Goal: Task Accomplishment & Management: Manage account settings

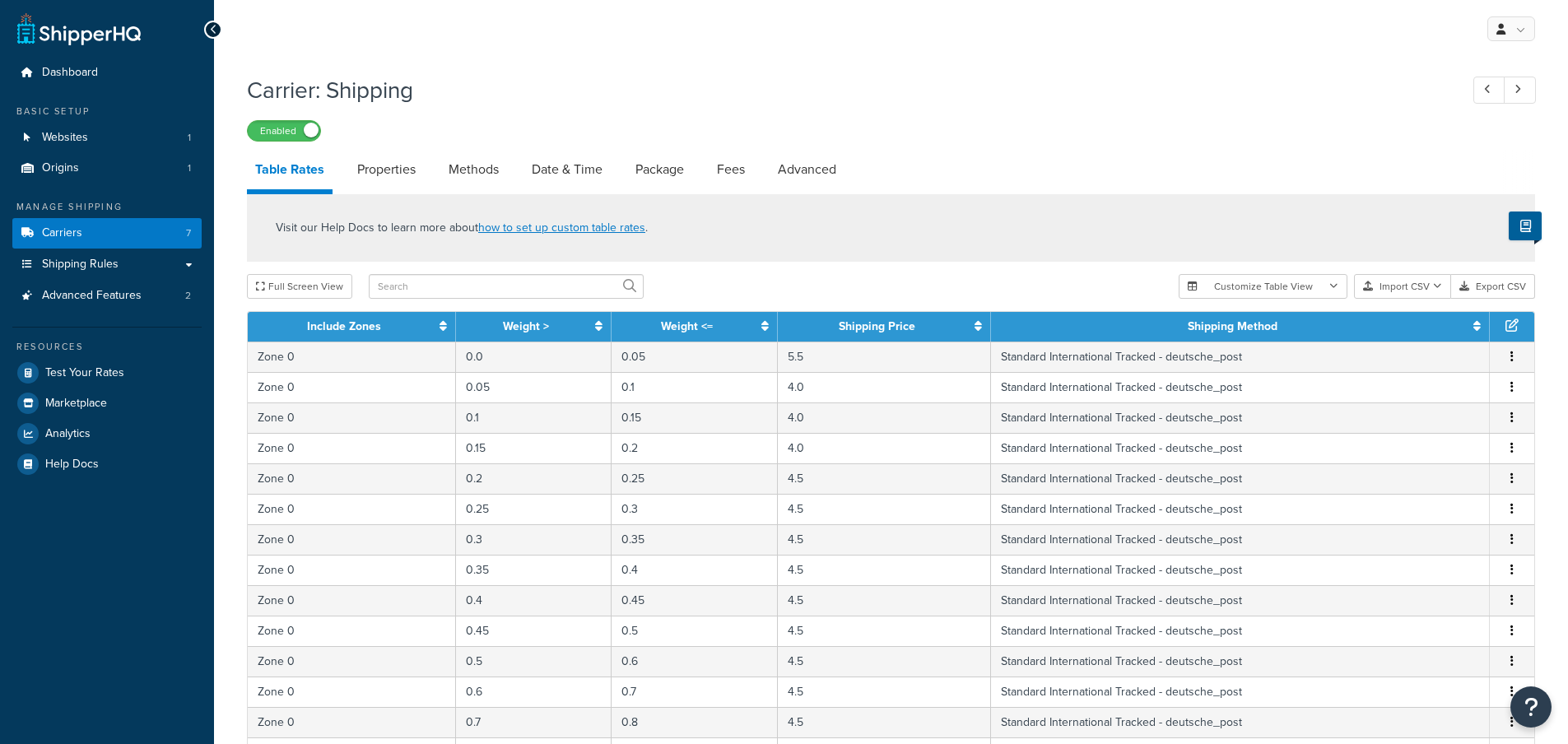
select select "25"
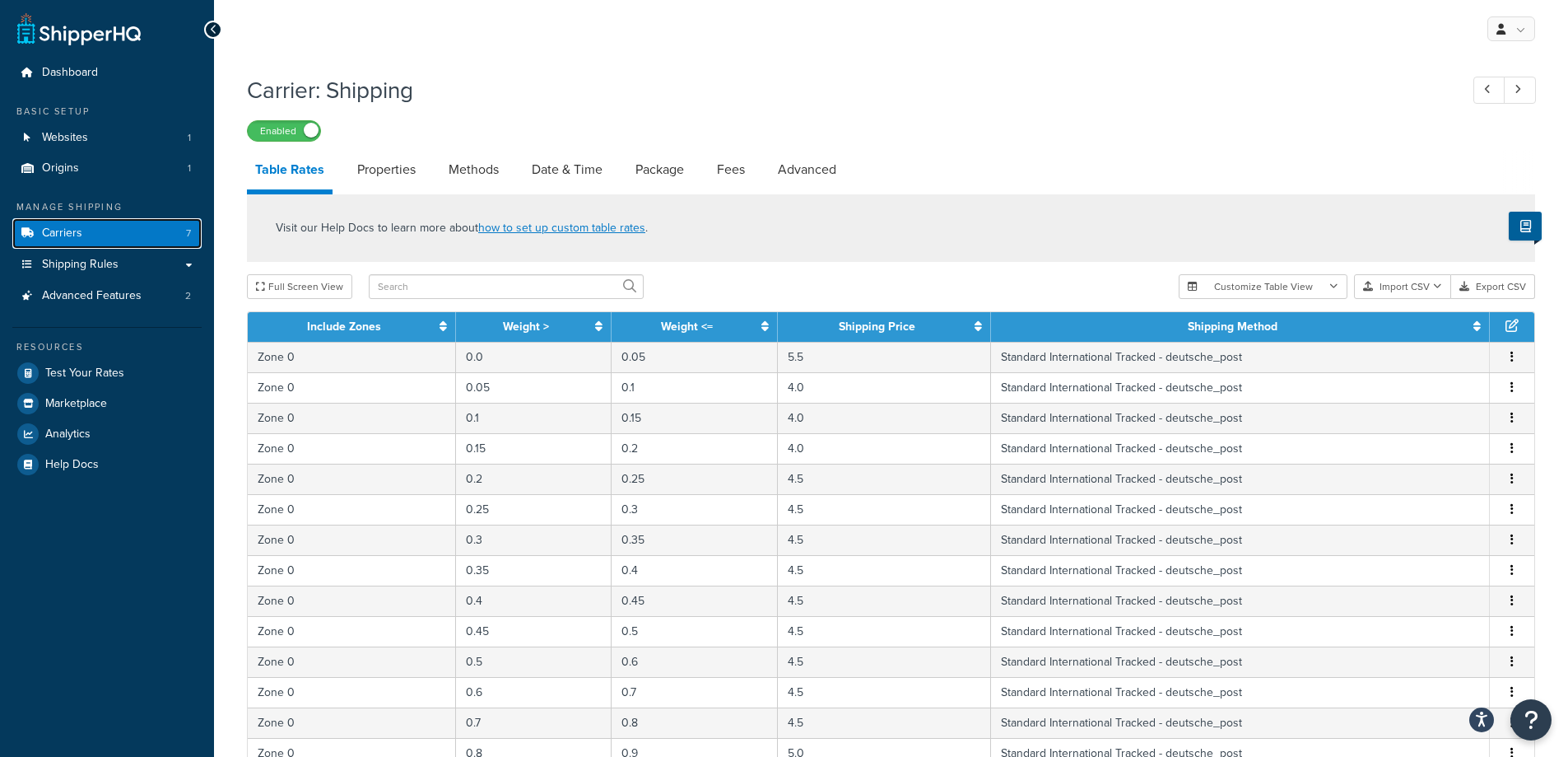
click at [167, 231] on link "Carriers 7" at bounding box center [106, 233] width 189 height 31
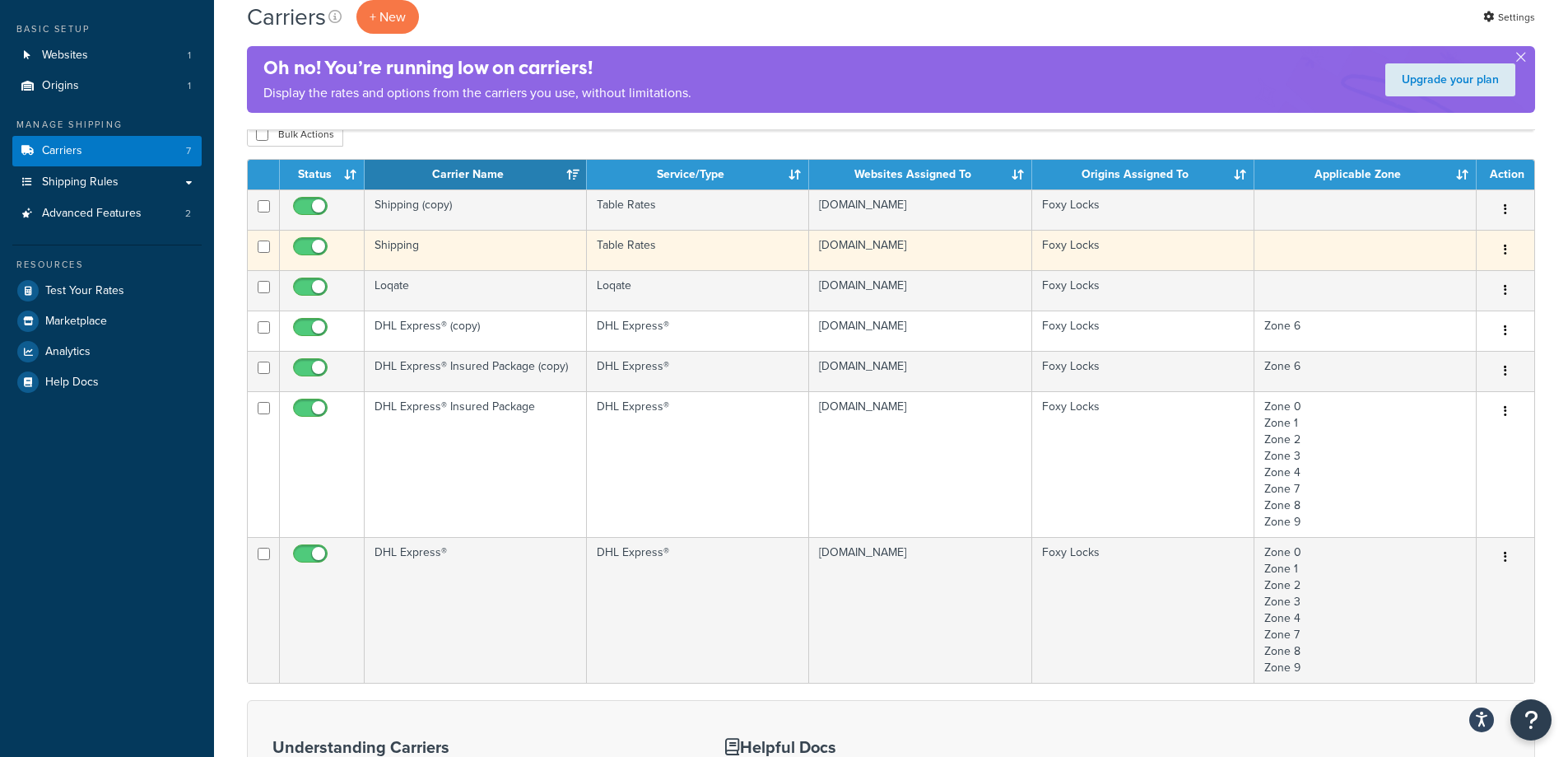
click at [1509, 250] on button "button" at bounding box center [1506, 250] width 23 height 26
click at [426, 246] on td "Shipping" at bounding box center [476, 250] width 222 height 40
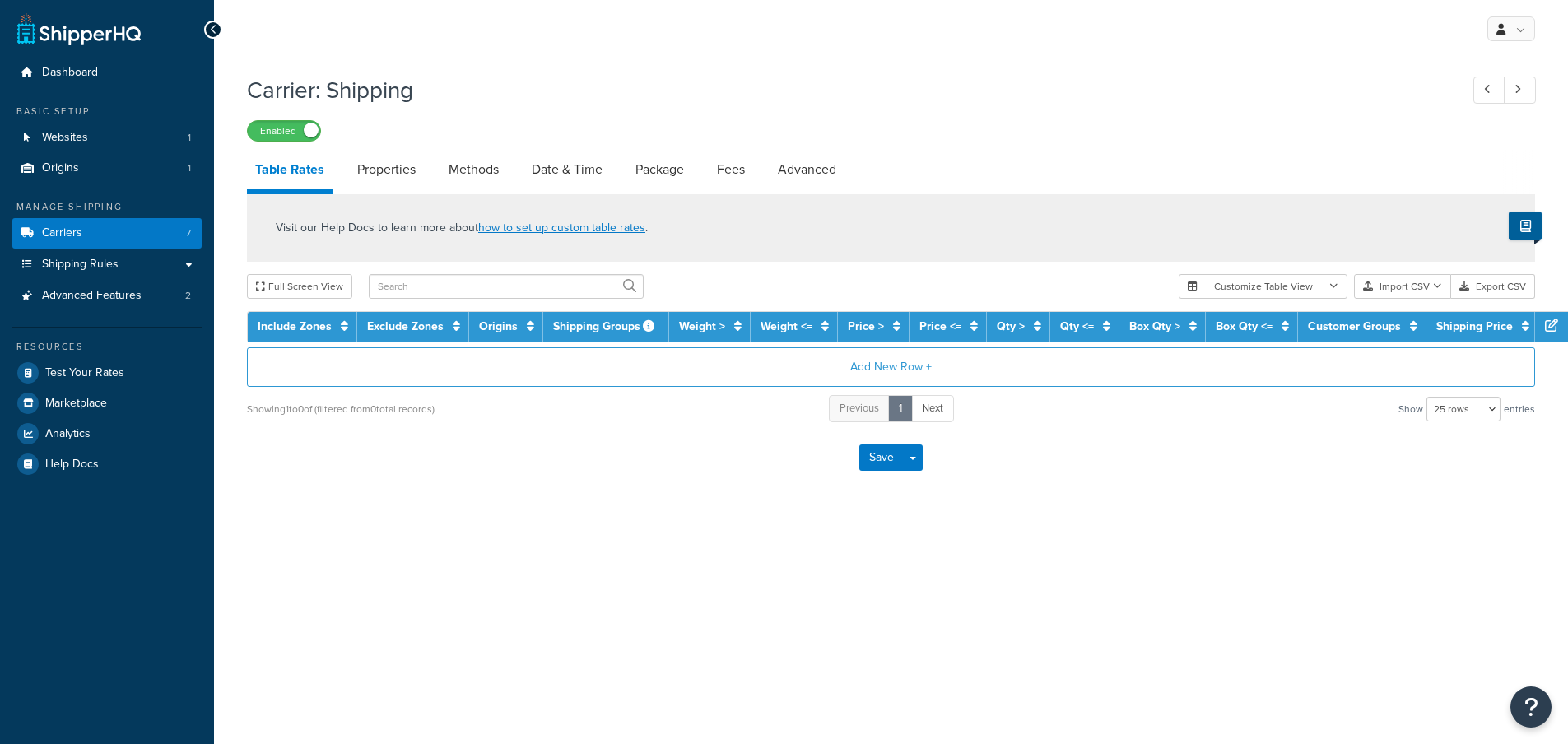
select select "25"
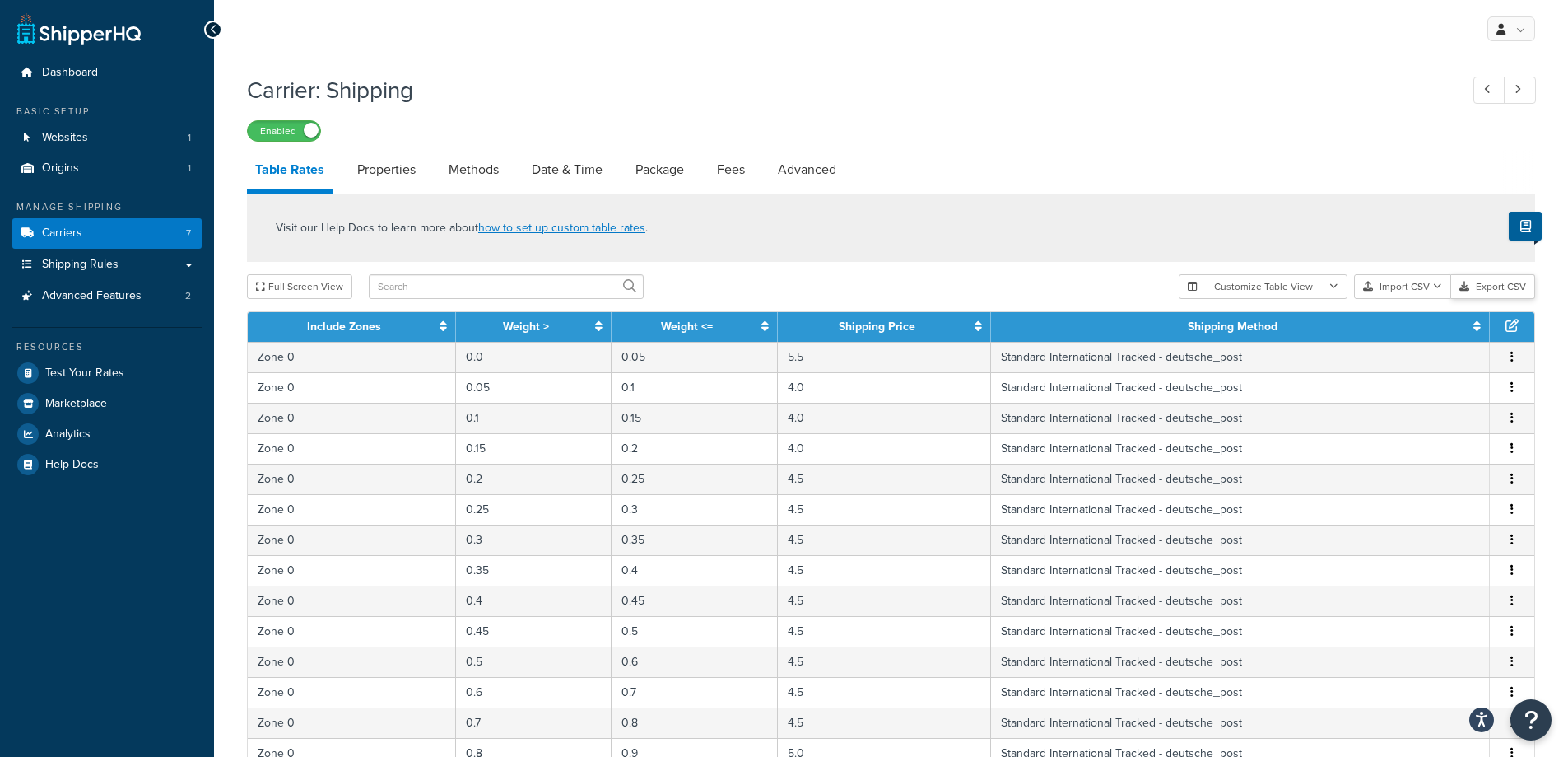
click at [1496, 285] on button "Export CSV" at bounding box center [1494, 287] width 84 height 25
click at [111, 258] on span "Shipping Rules" at bounding box center [80, 264] width 76 height 14
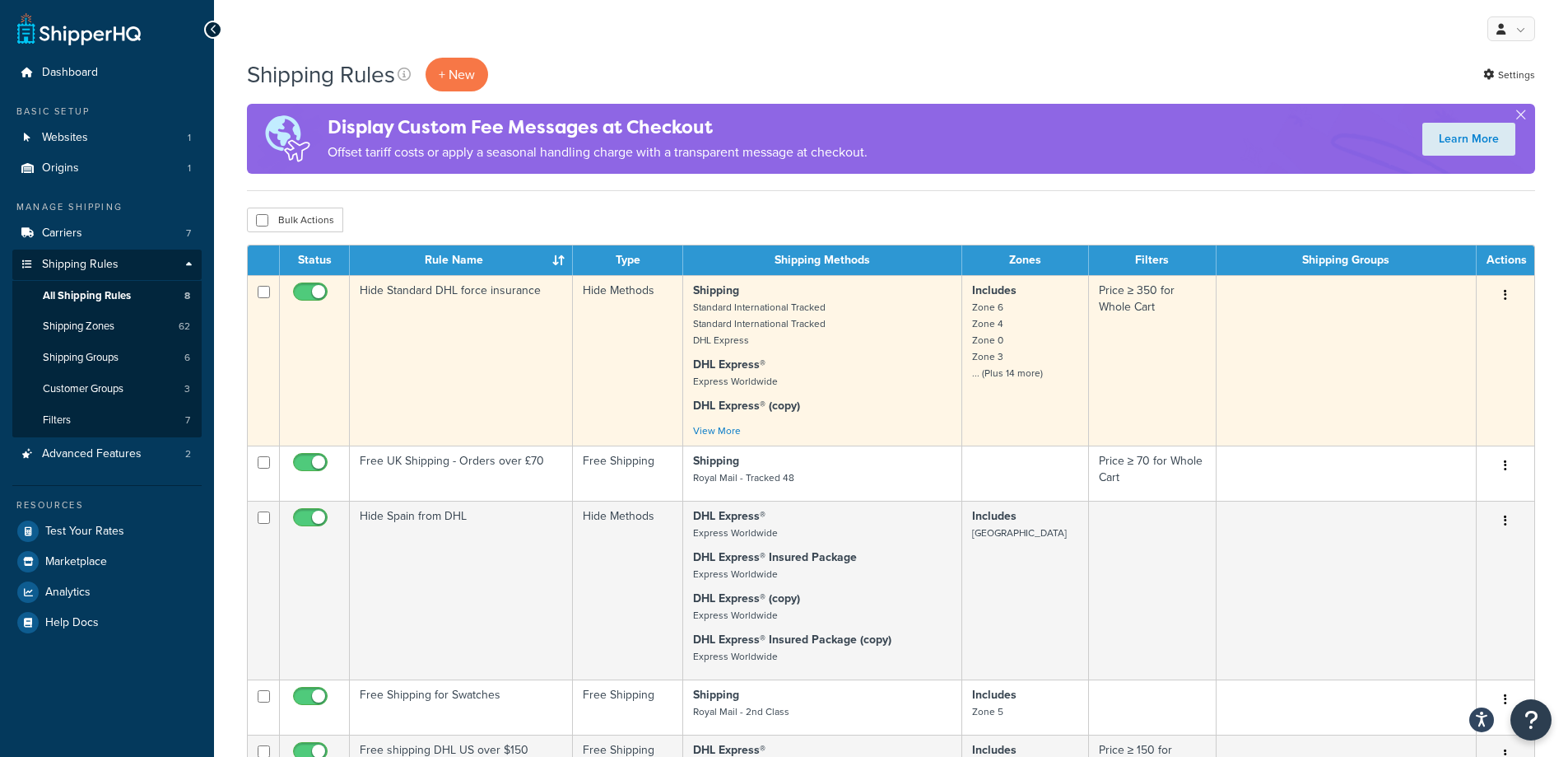
click at [492, 346] on td "Hide Standard DHL force insurance" at bounding box center [462, 360] width 223 height 170
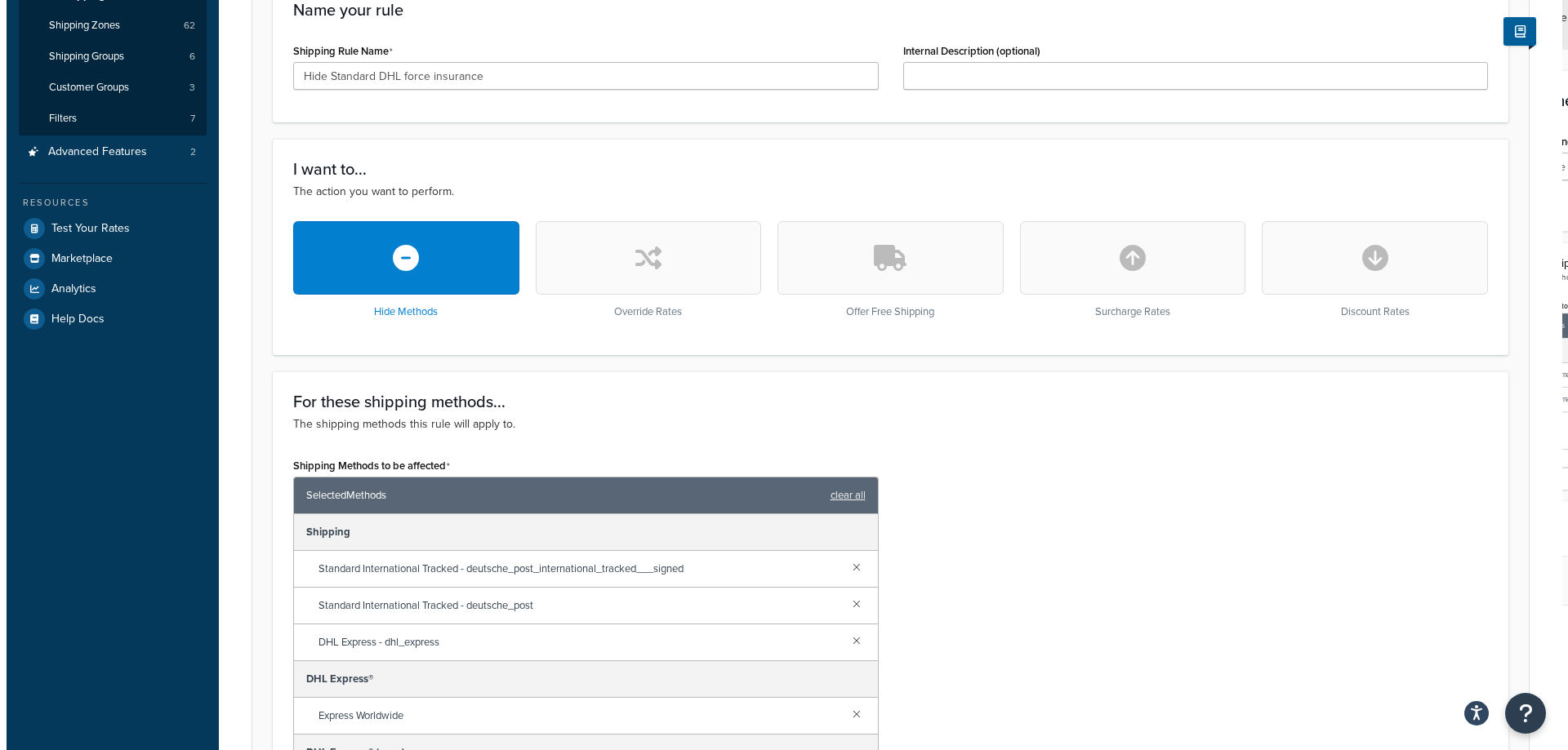
scroll to position [571, 0]
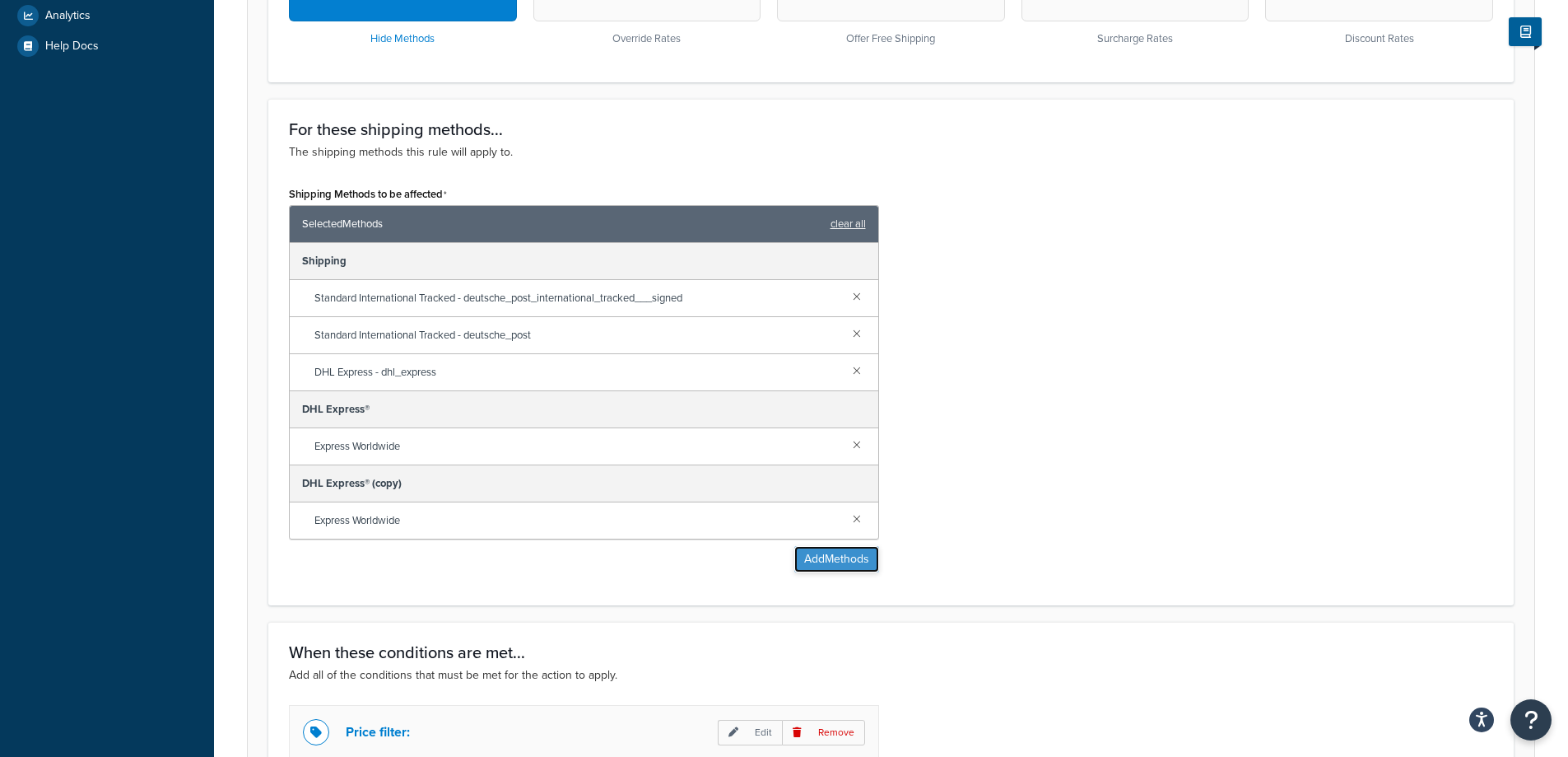
click at [843, 561] on button "Add Methods" at bounding box center [837, 560] width 85 height 26
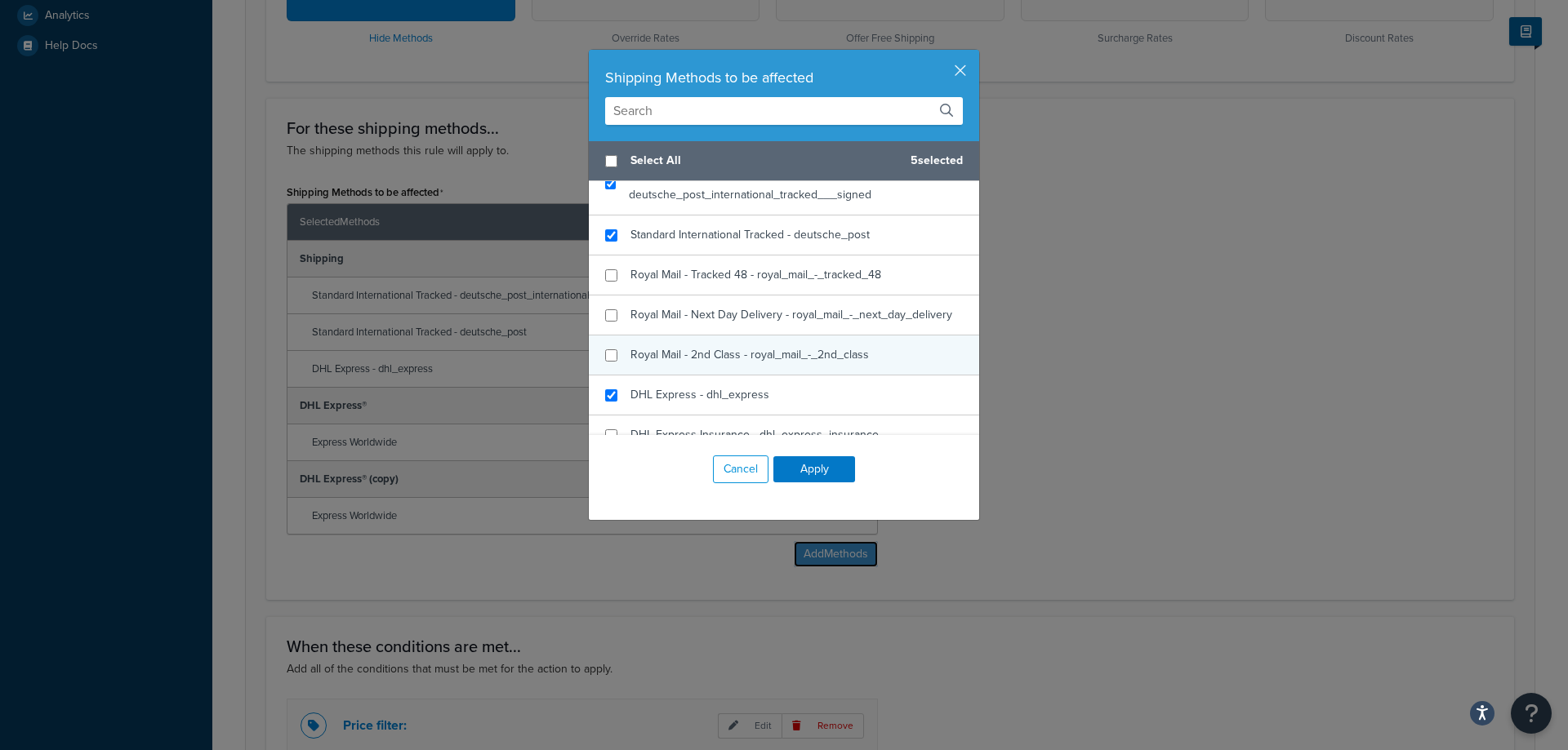
scroll to position [163, 0]
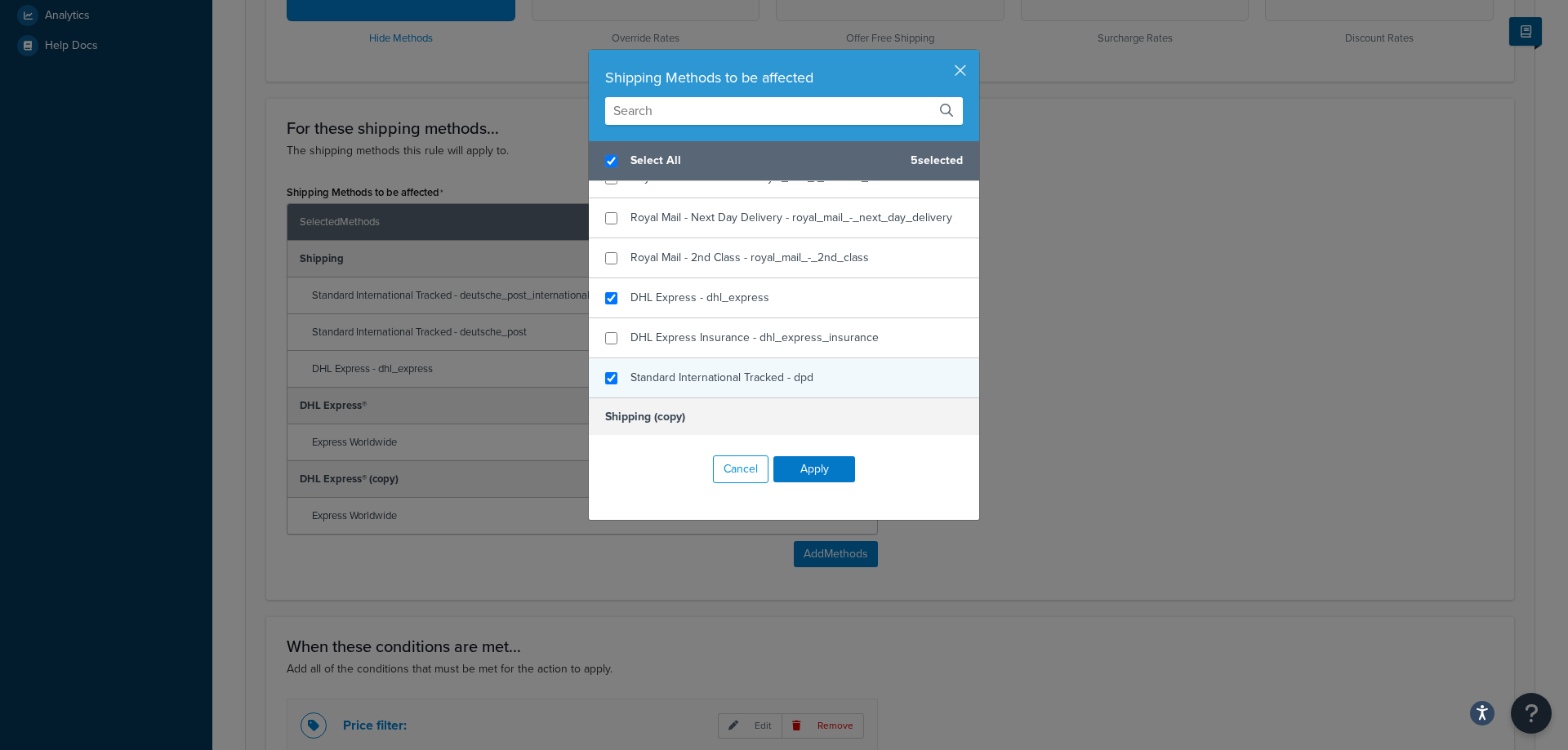
checkbox input "true"
click at [667, 372] on span "Standard International Tracked - dpd" at bounding box center [722, 377] width 183 height 18
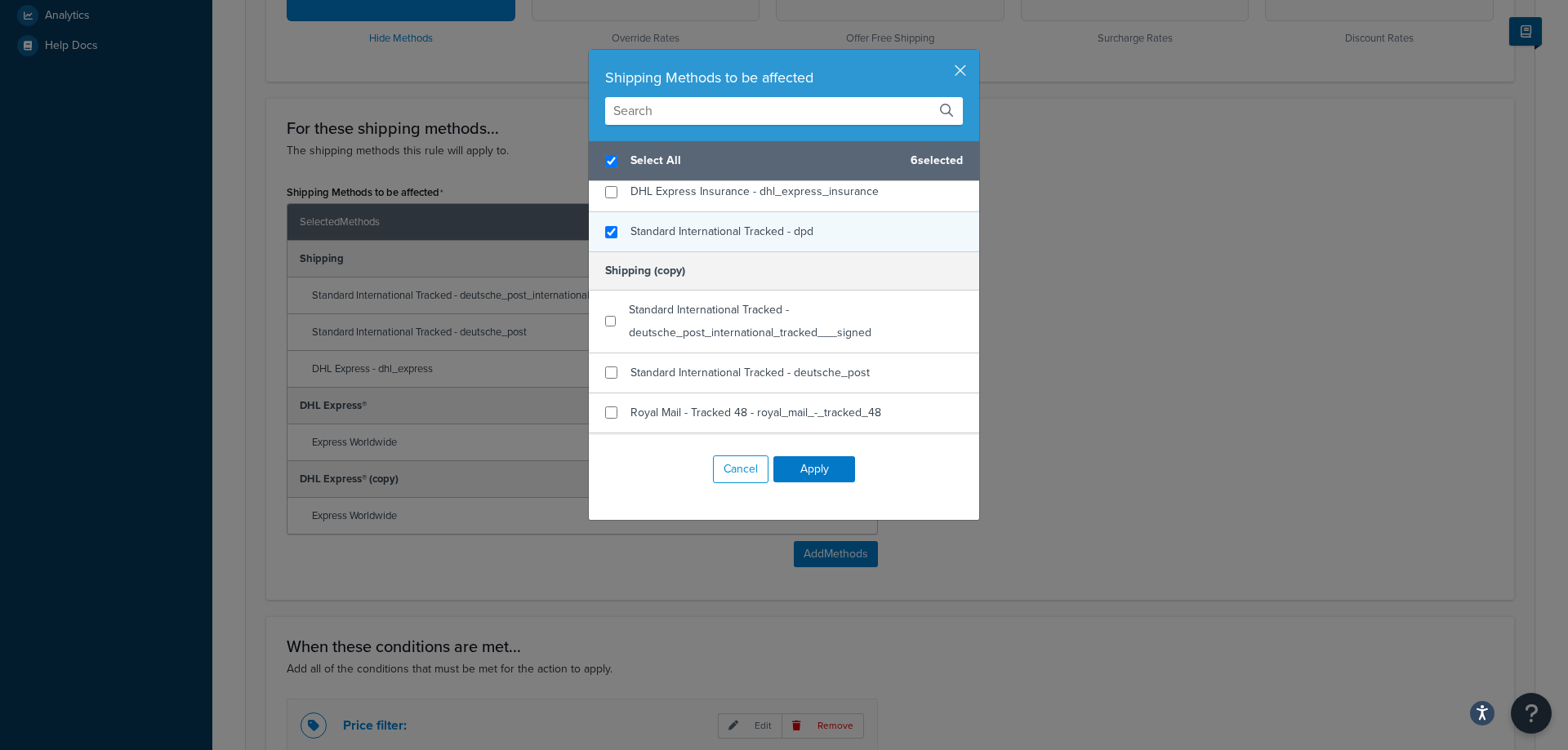
scroll to position [327, 0]
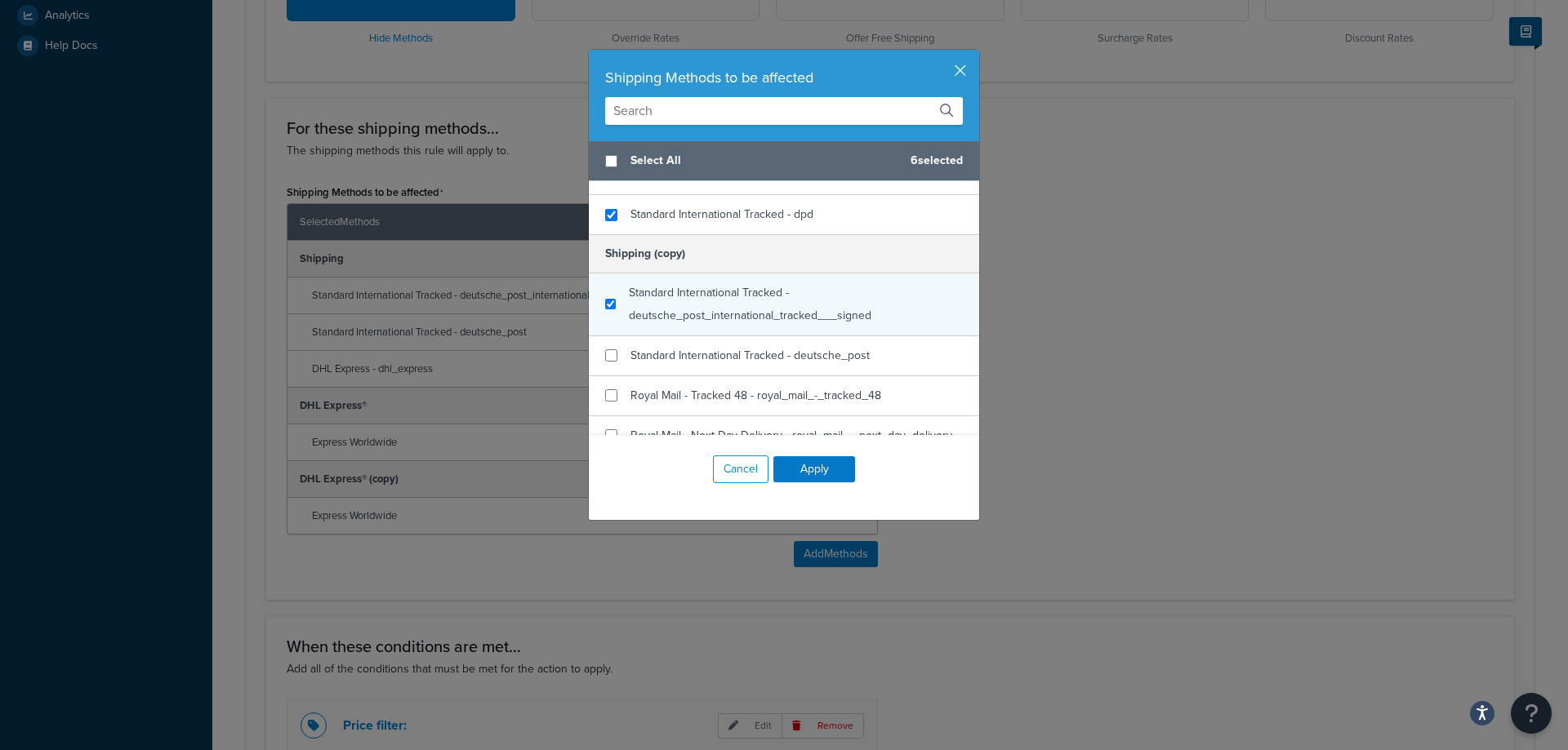
checkbox input "false"
checkbox input "true"
click at [698, 317] on span "Standard International Tracked - deutsche_post_international_tracked___signed" at bounding box center [749, 304] width 243 height 40
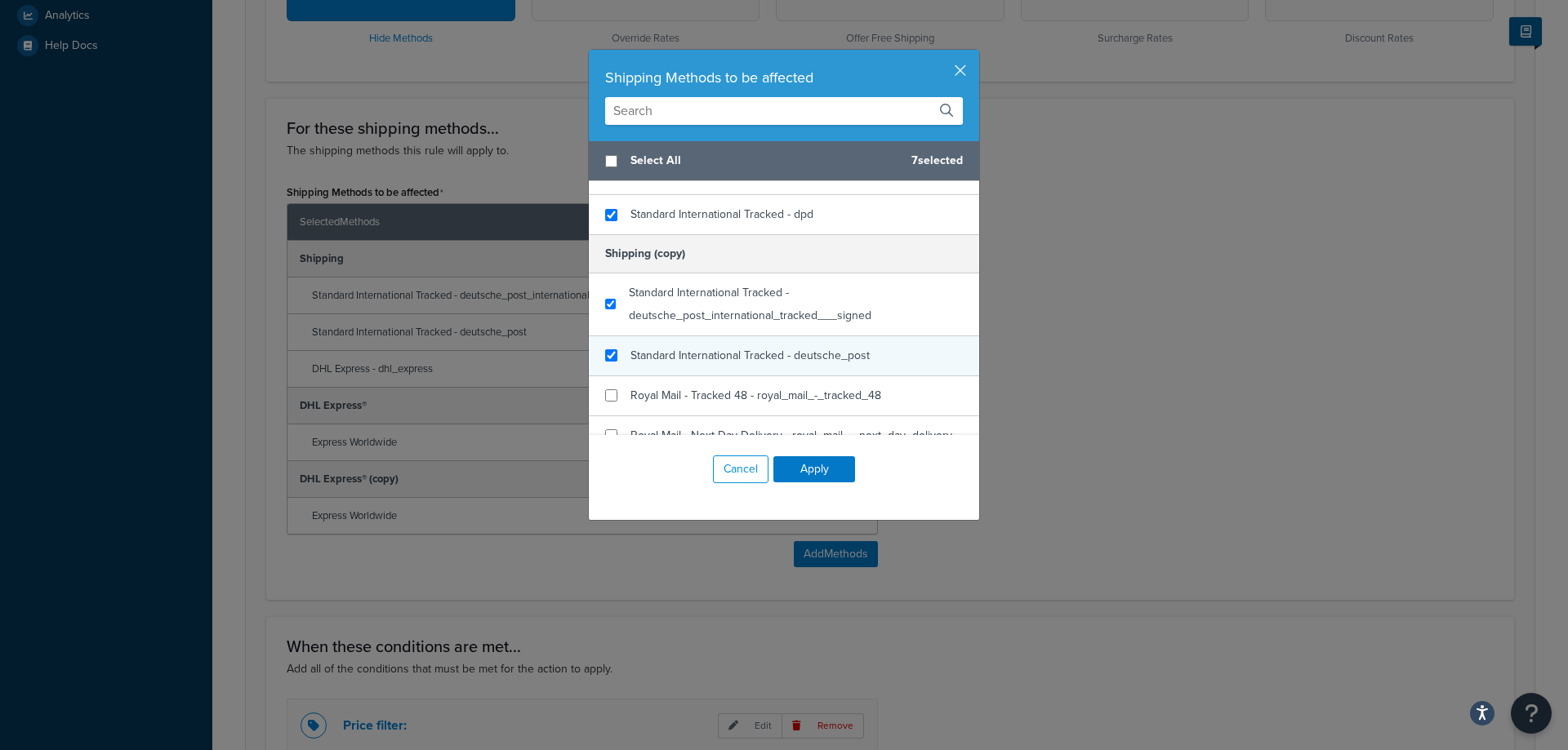
checkbox input "true"
click at [700, 358] on span "Standard International Tracked - deutsche_post" at bounding box center [749, 355] width 239 height 18
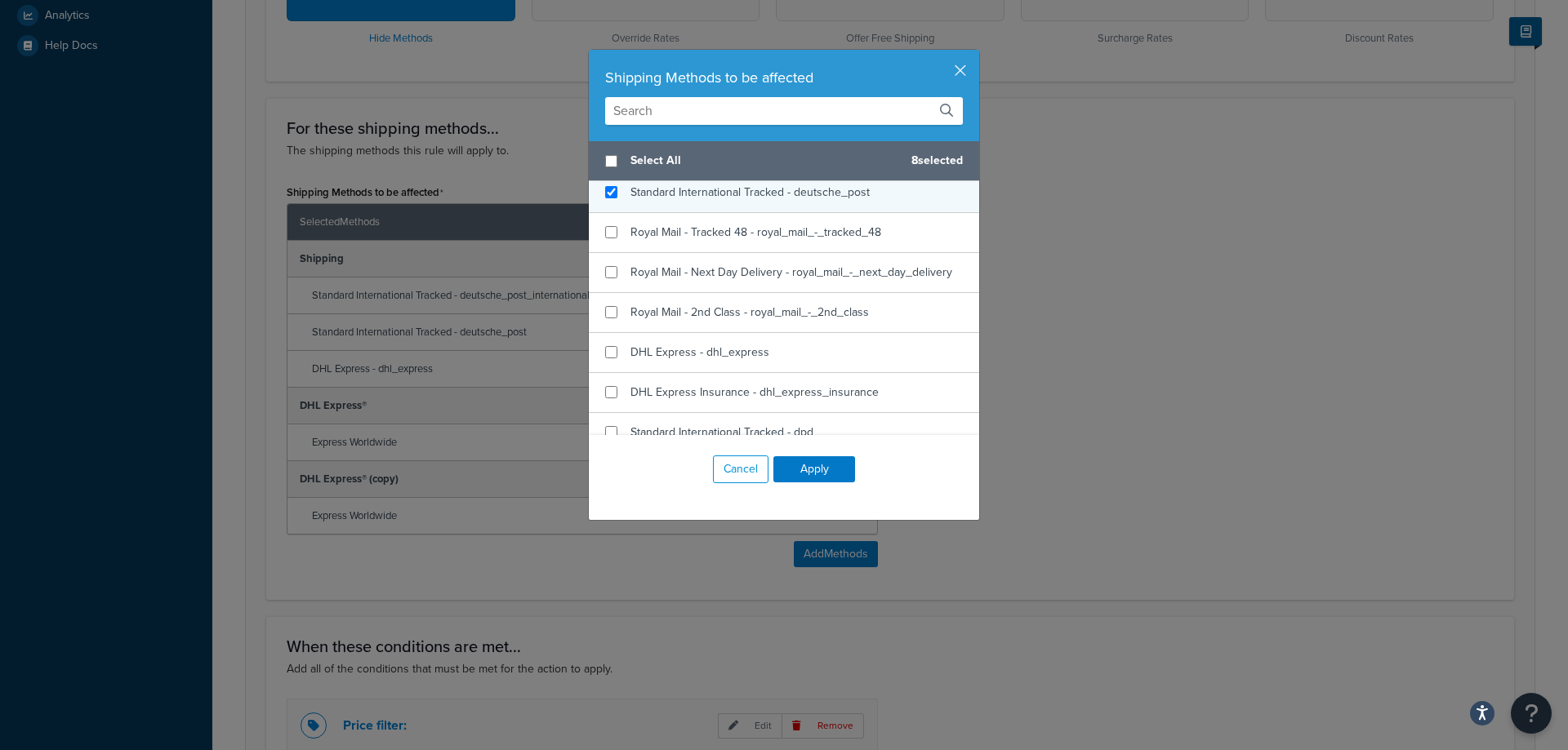
scroll to position [571, 0]
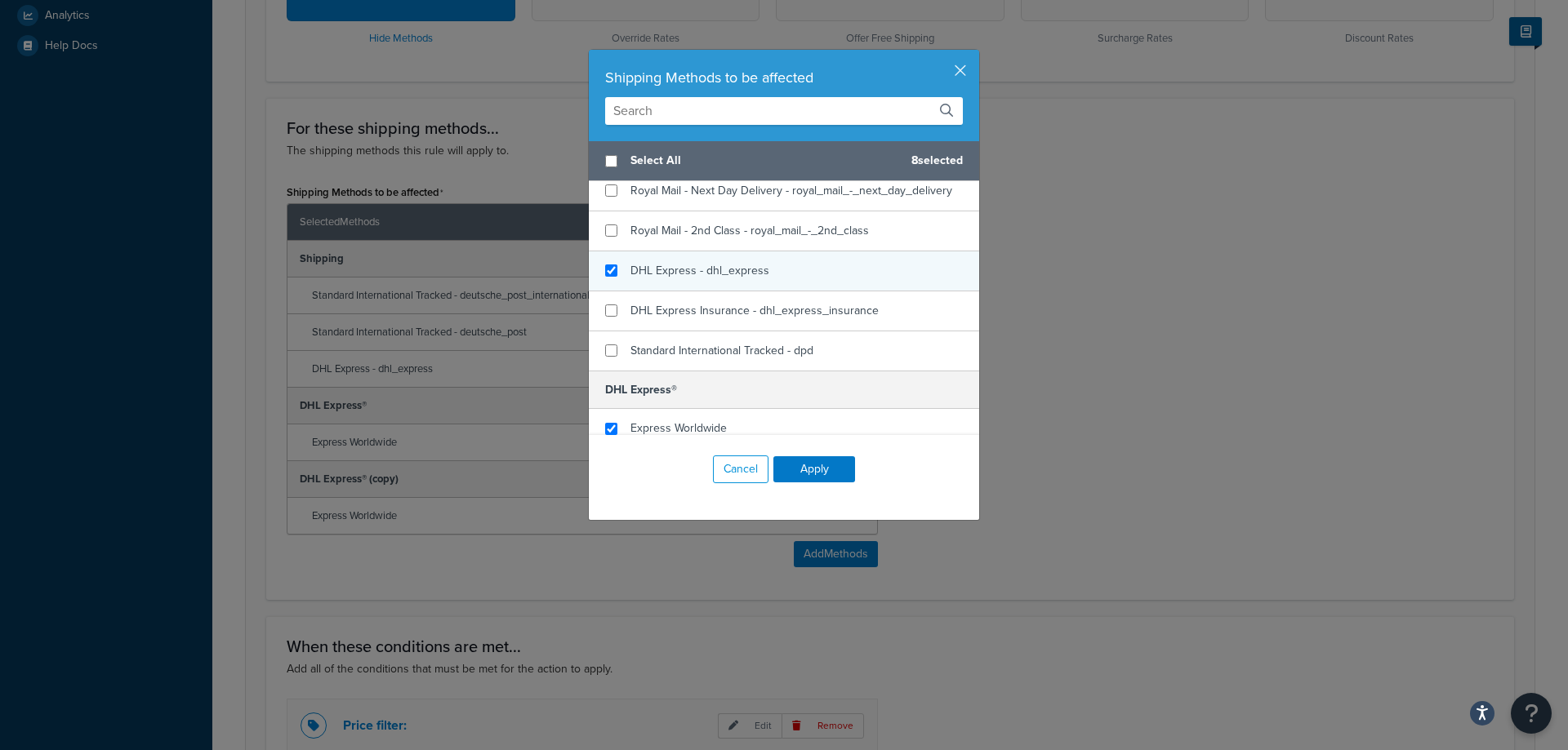
checkbox input "true"
click at [703, 273] on span "DHL Express - dhl_express" at bounding box center [700, 270] width 138 height 18
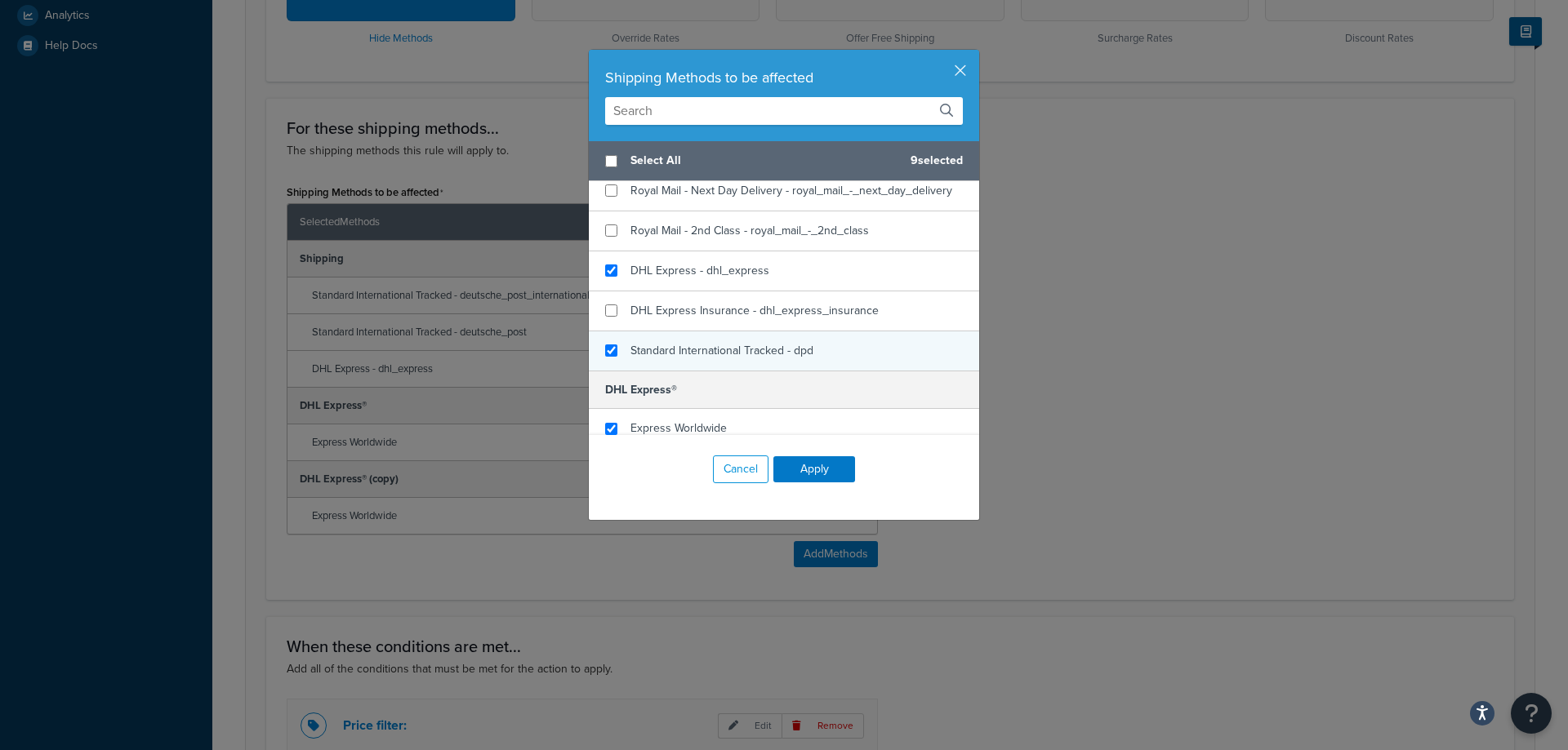
checkbox input "true"
click at [710, 340] on div "Standard International Tracked - dpd" at bounding box center [722, 351] width 183 height 23
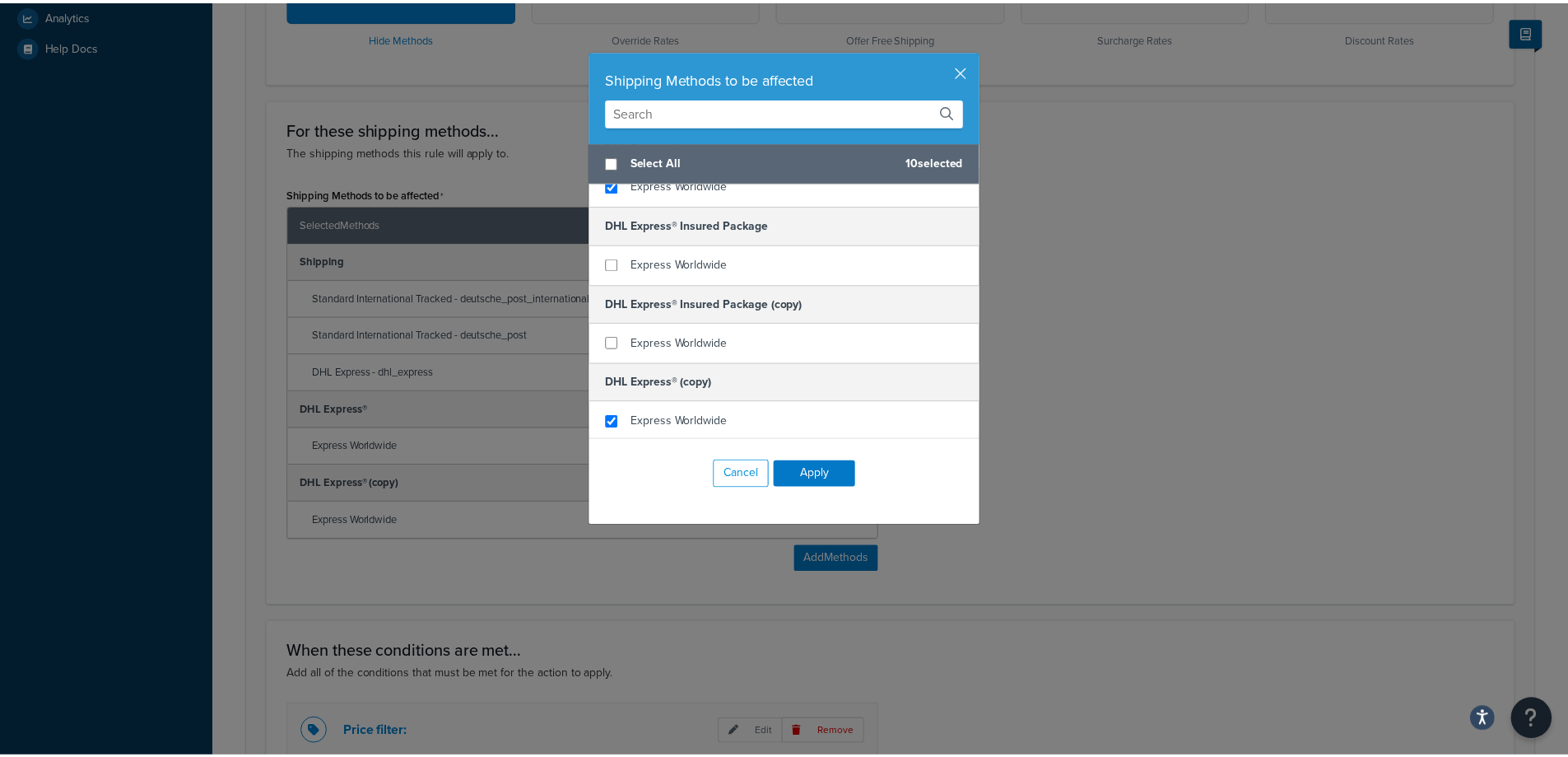
scroll to position [826, 0]
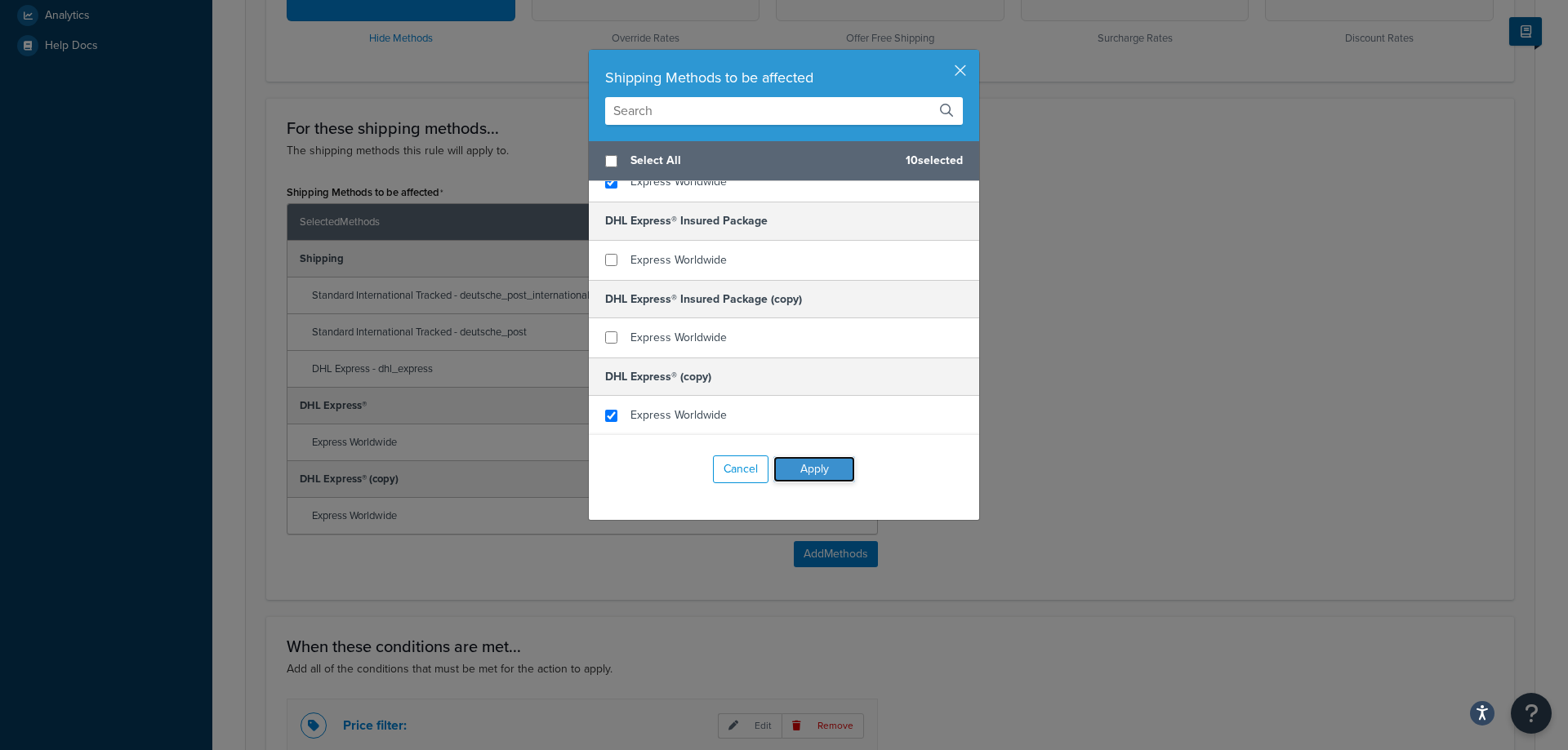
click at [832, 472] on button "Apply" at bounding box center [814, 470] width 81 height 26
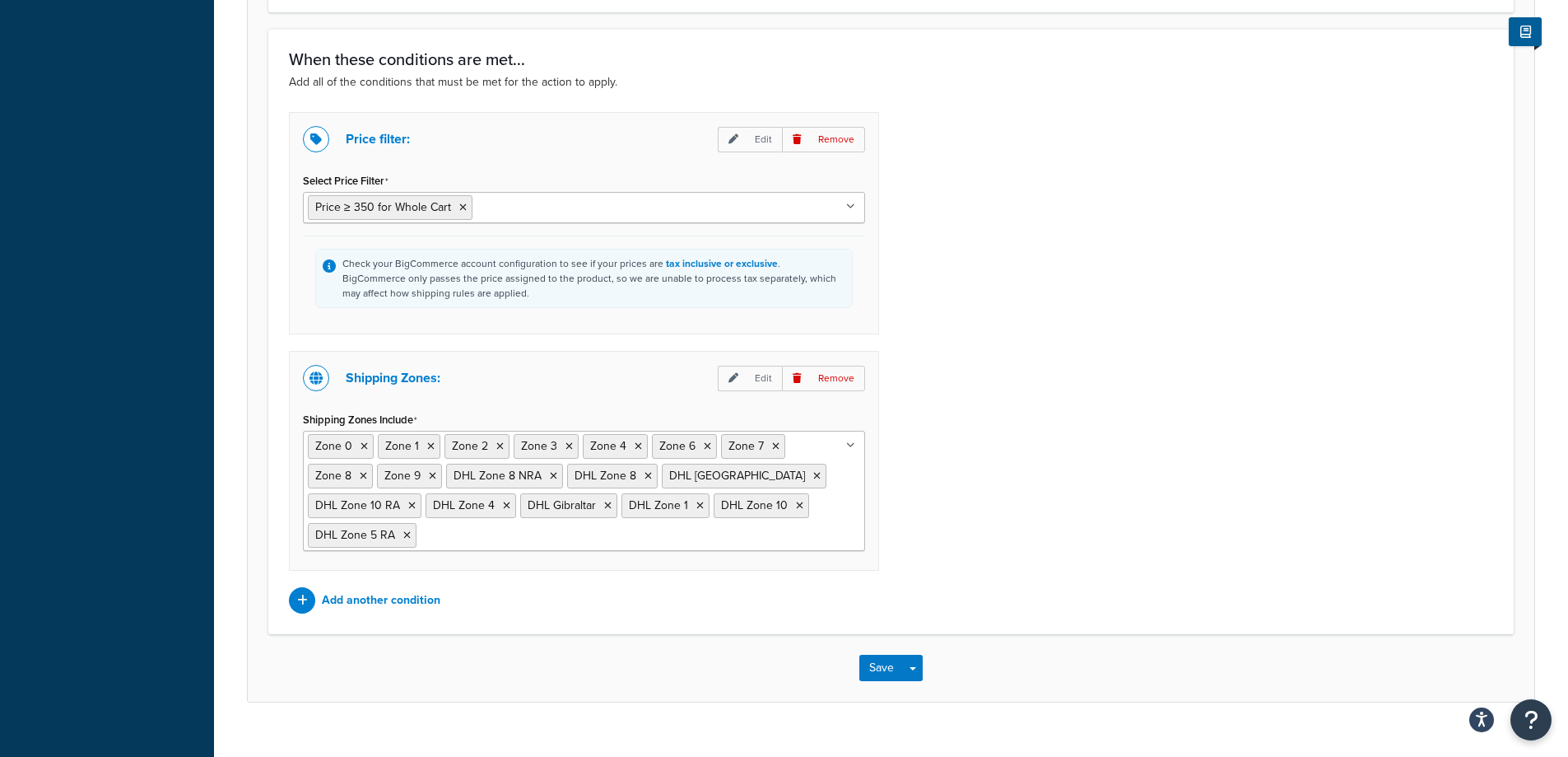
scroll to position [1232, 0]
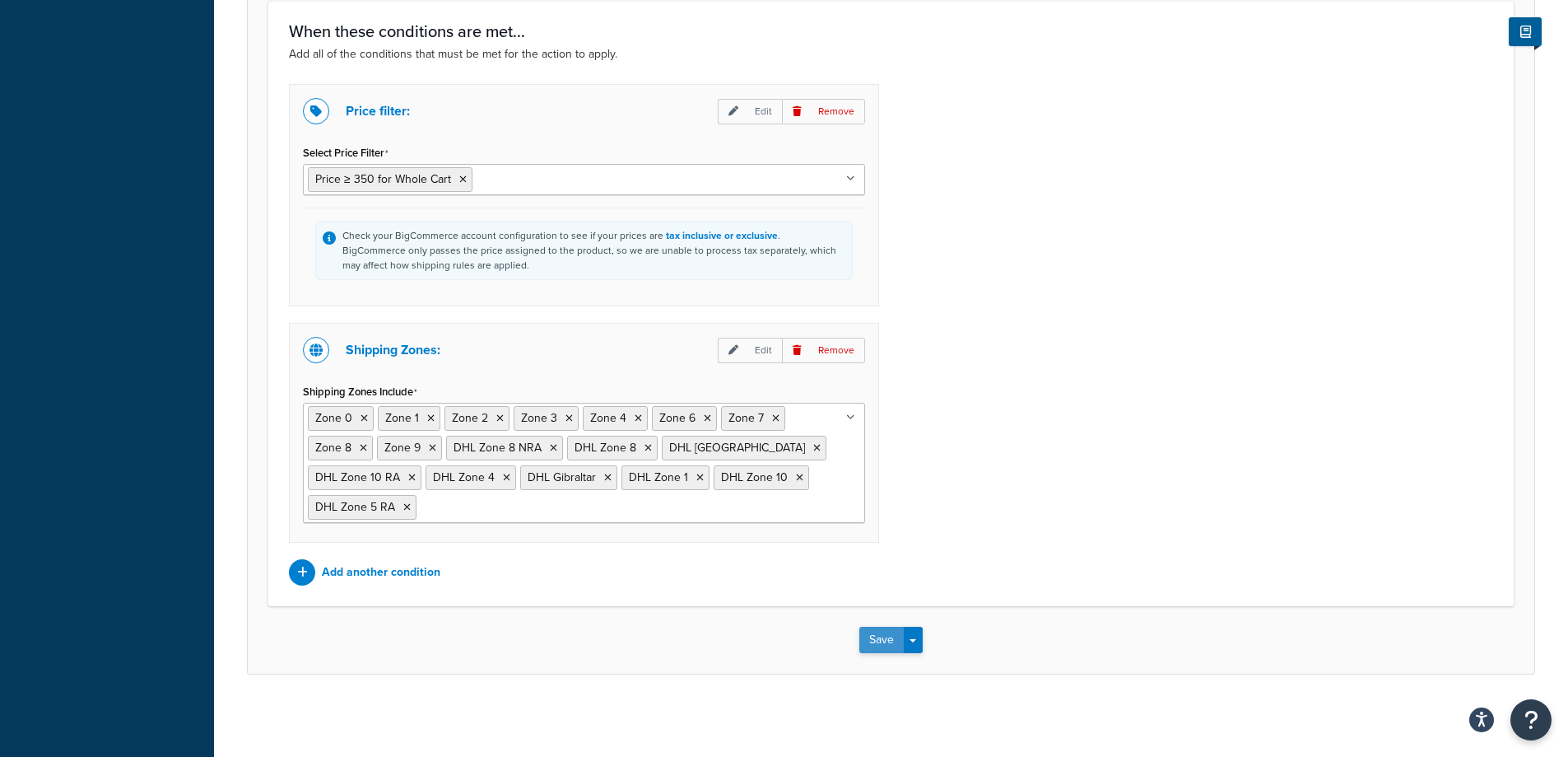
click at [890, 641] on button "Save" at bounding box center [882, 640] width 45 height 26
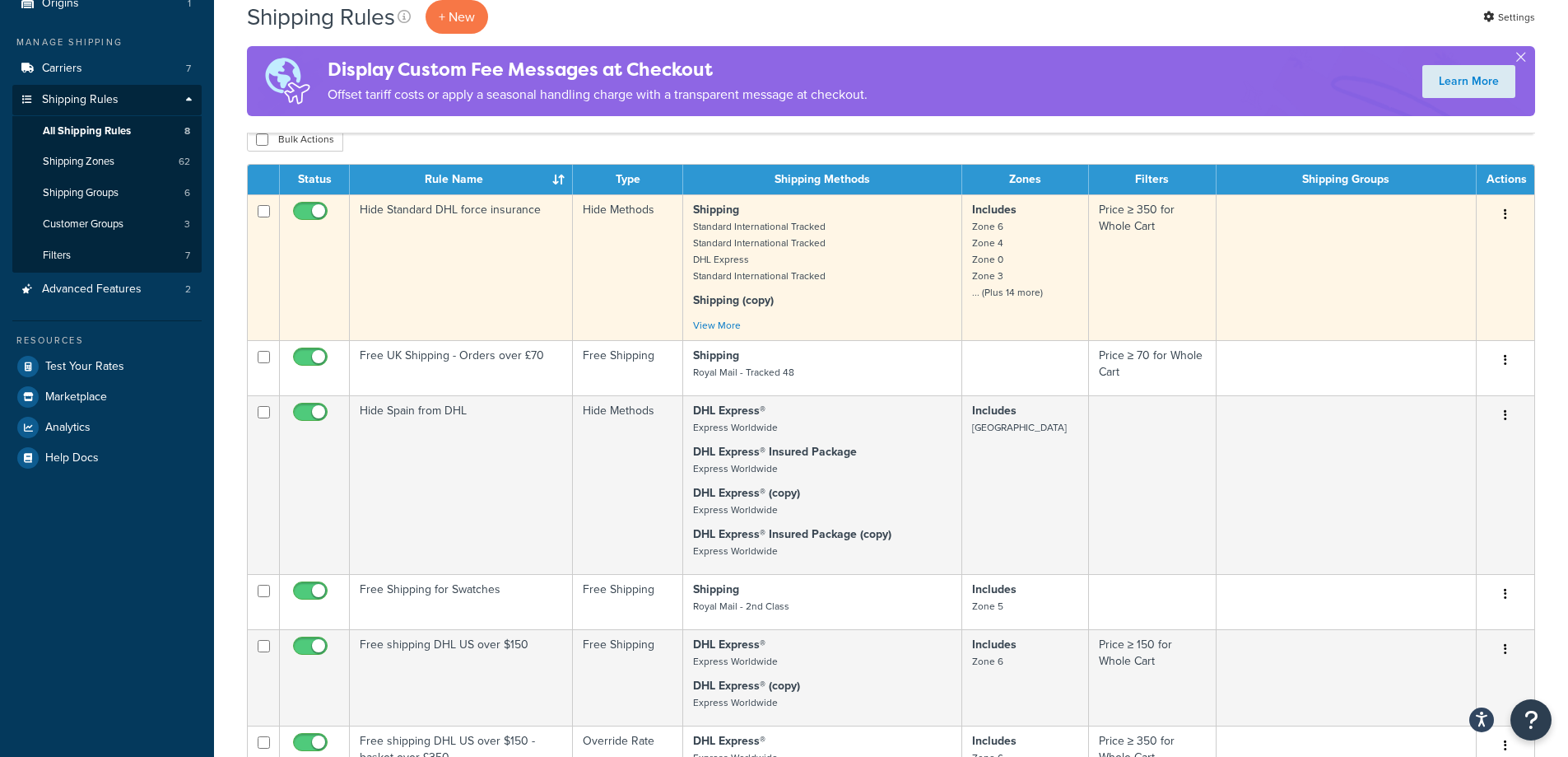
scroll to position [247, 0]
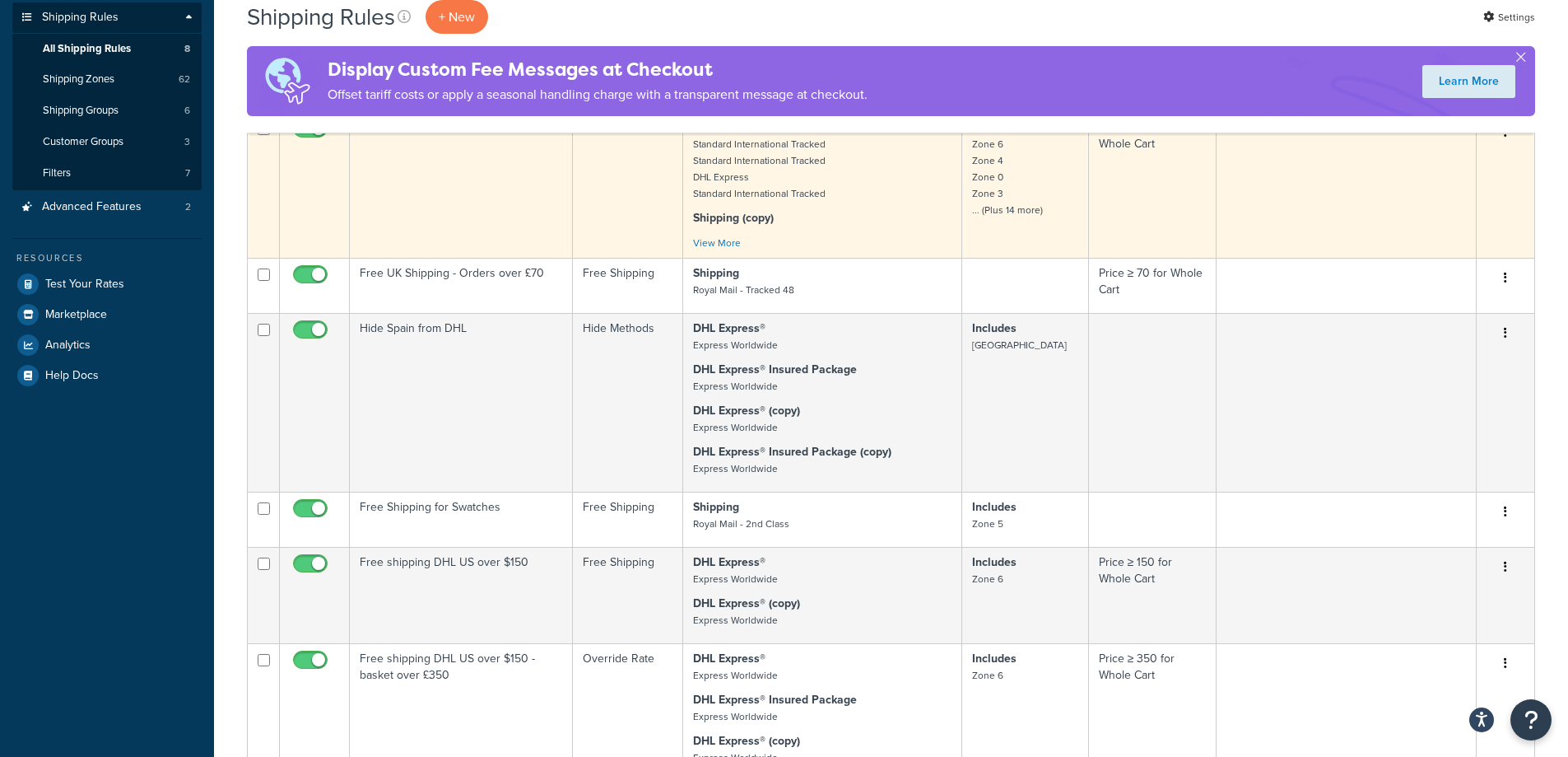
click at [605, 361] on td "Hide Methods" at bounding box center [628, 402] width 111 height 179
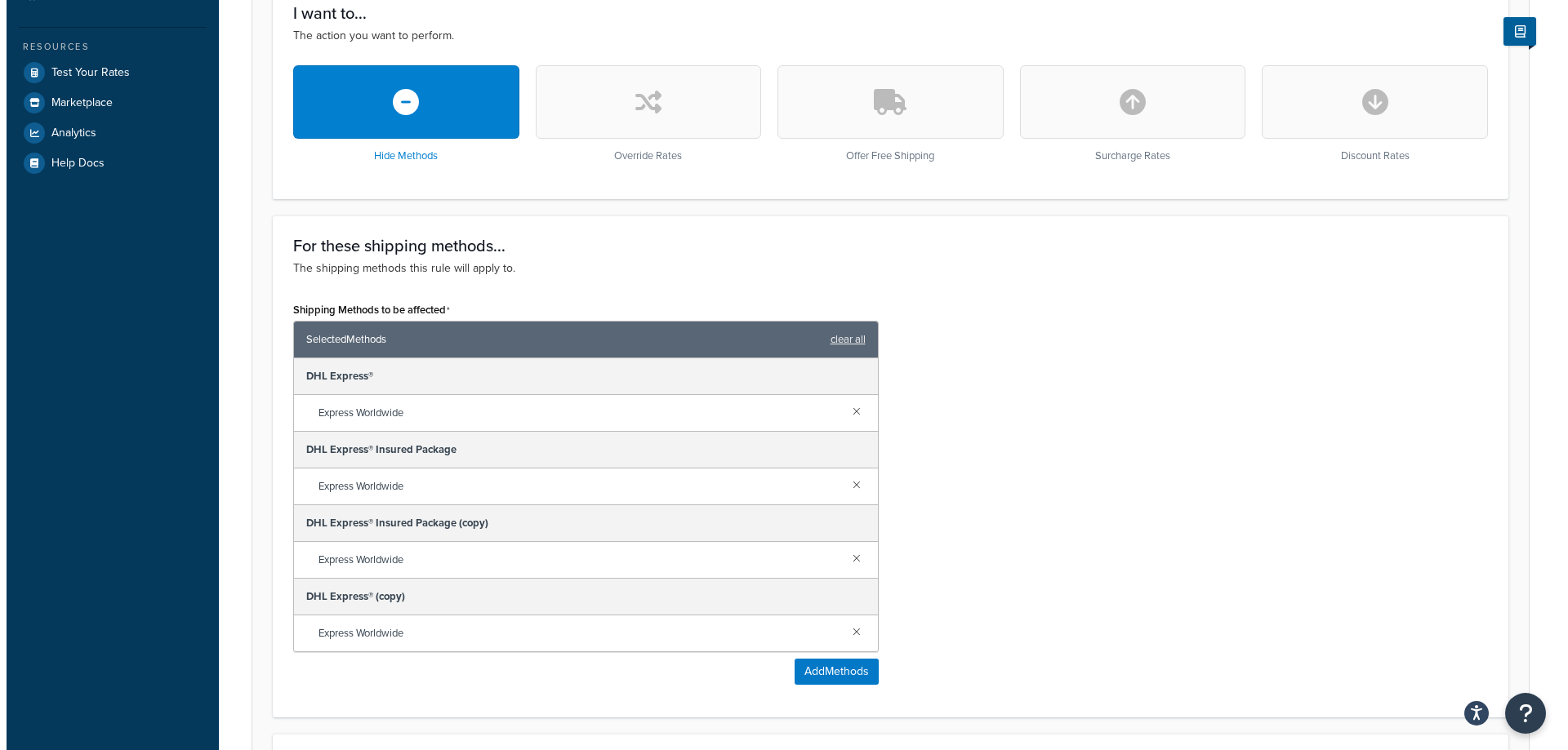
scroll to position [490, 0]
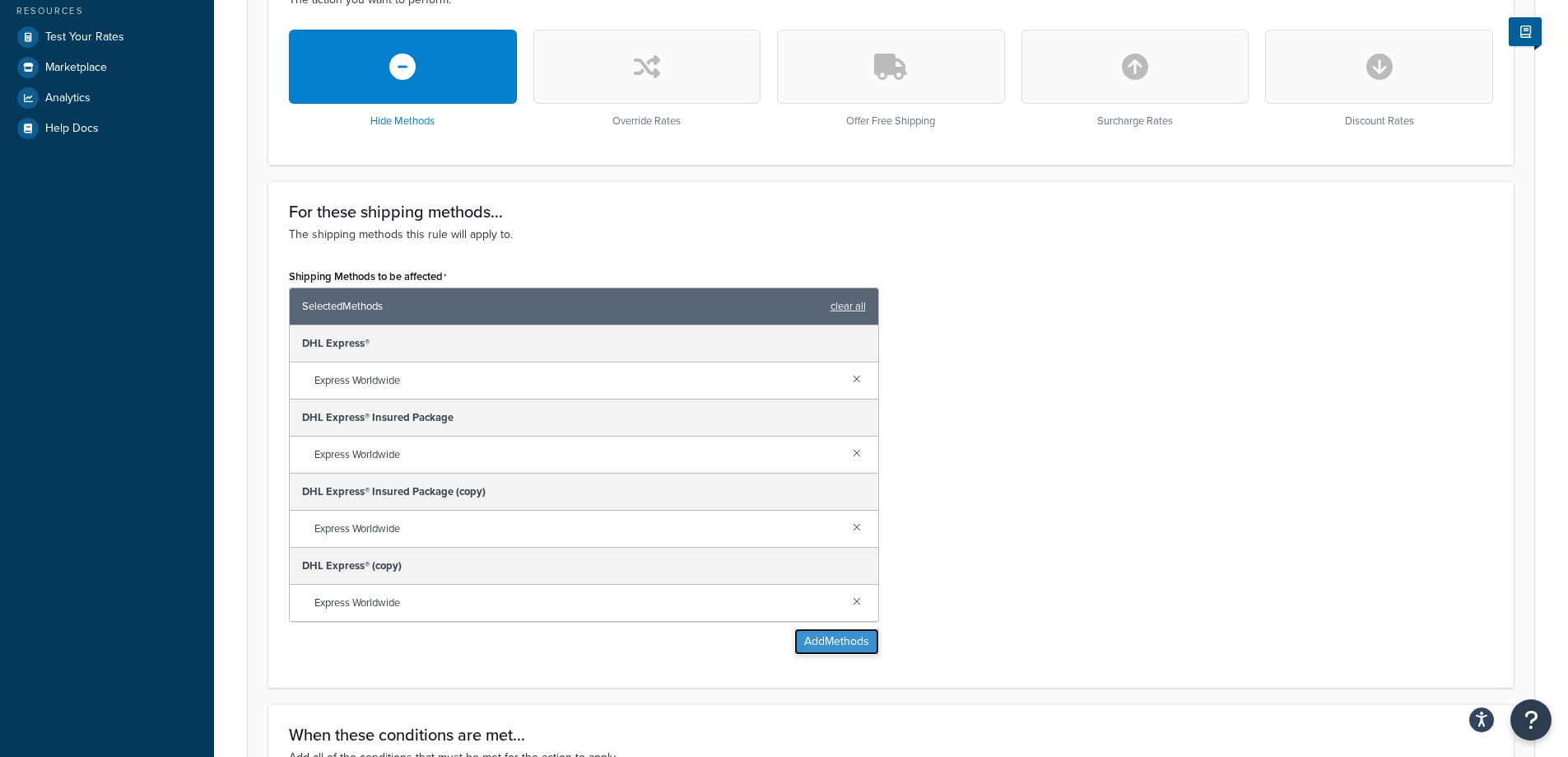
click at [805, 649] on button "Add Methods" at bounding box center [837, 642] width 85 height 26
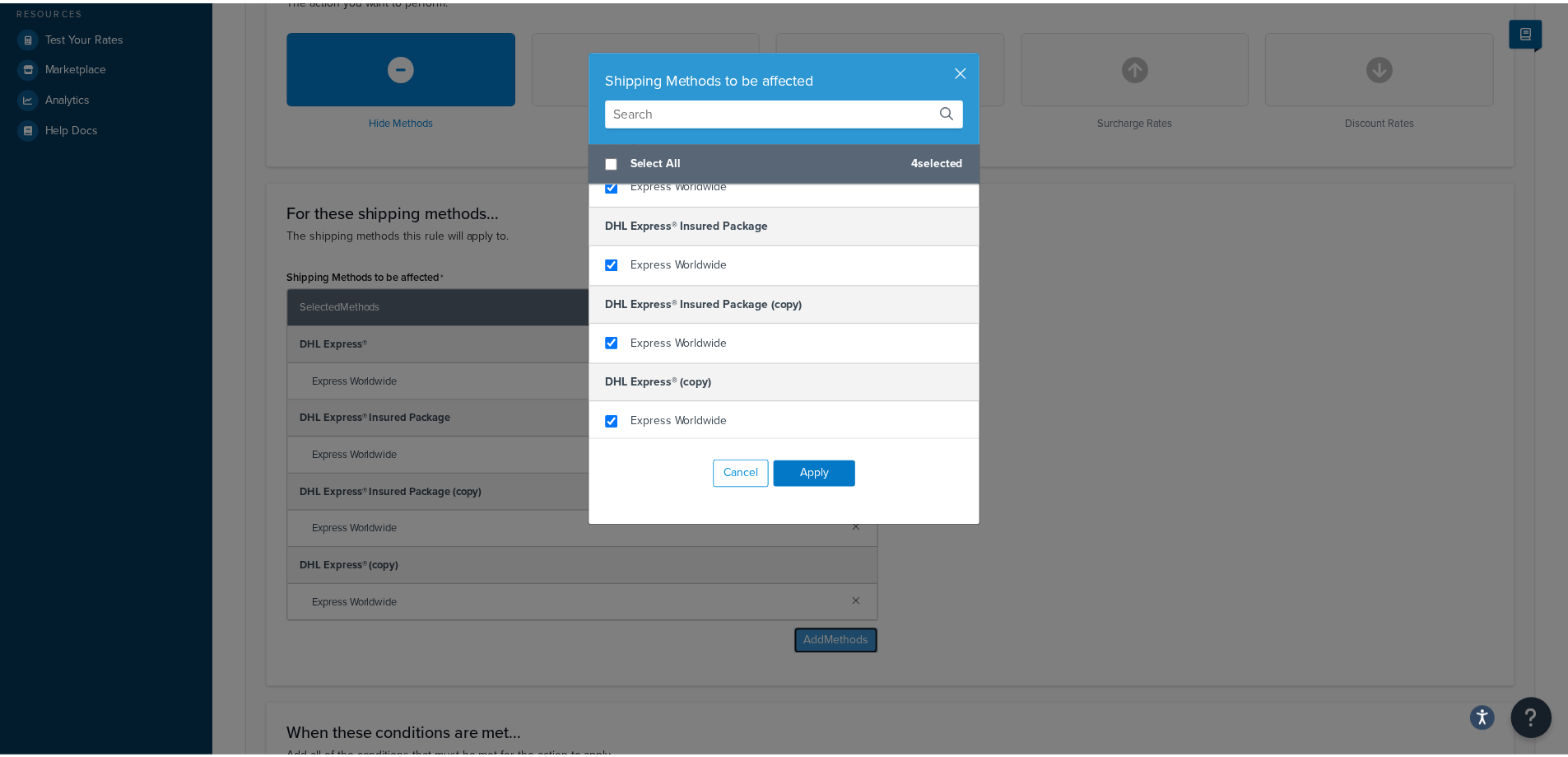
scroll to position [826, 0]
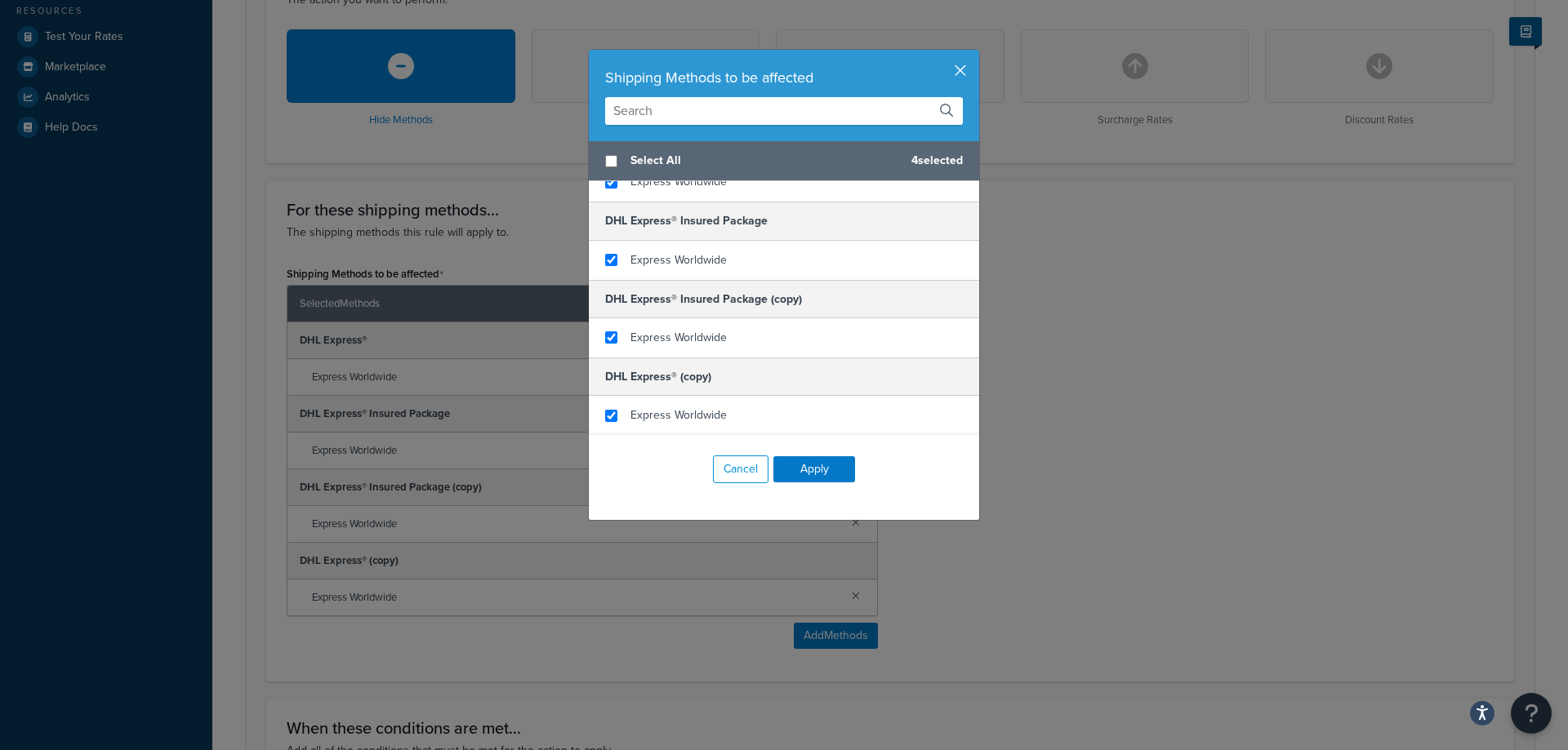
click at [975, 54] on button "button" at bounding box center [976, 52] width 4 height 4
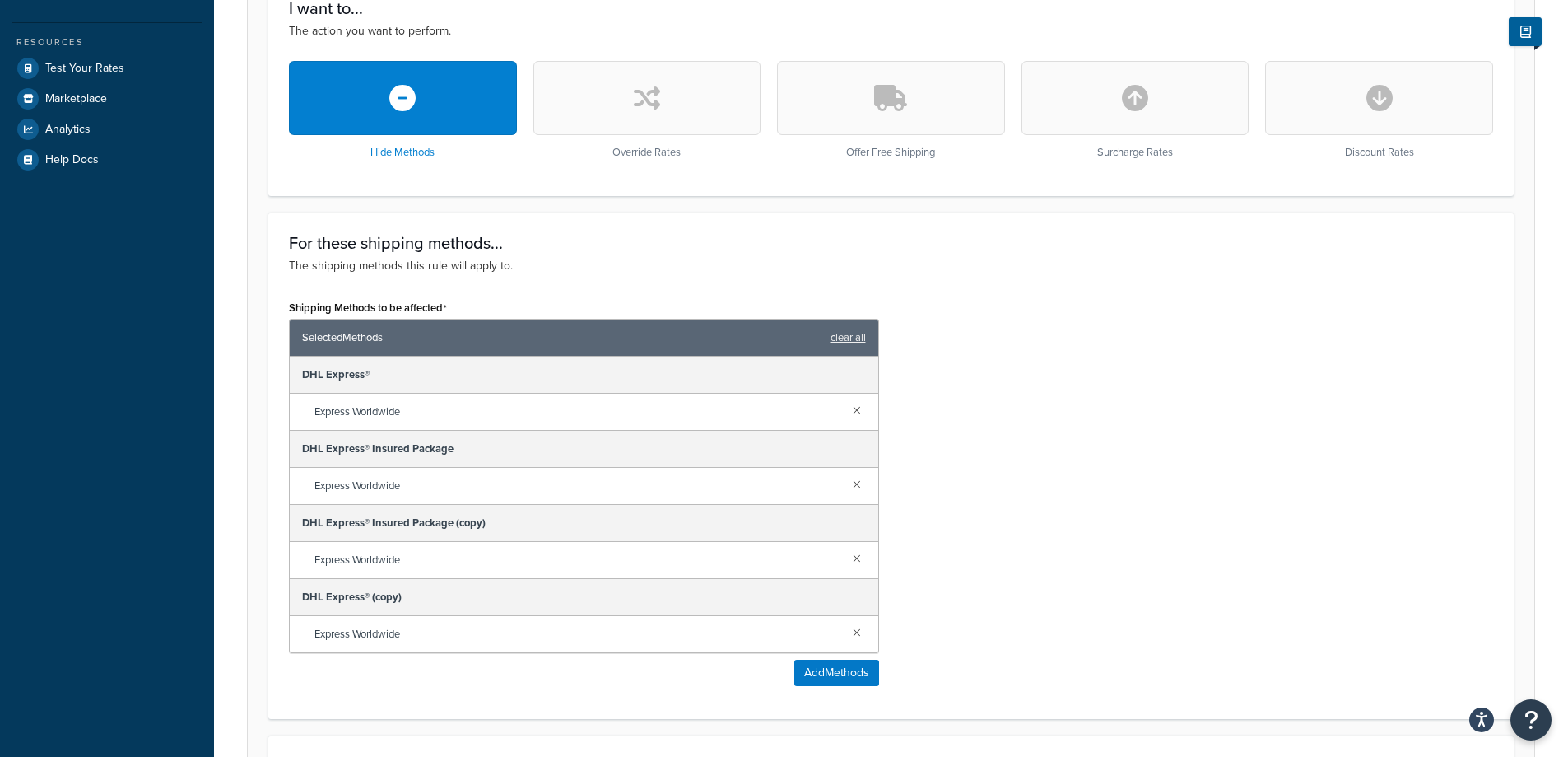
scroll to position [0, 0]
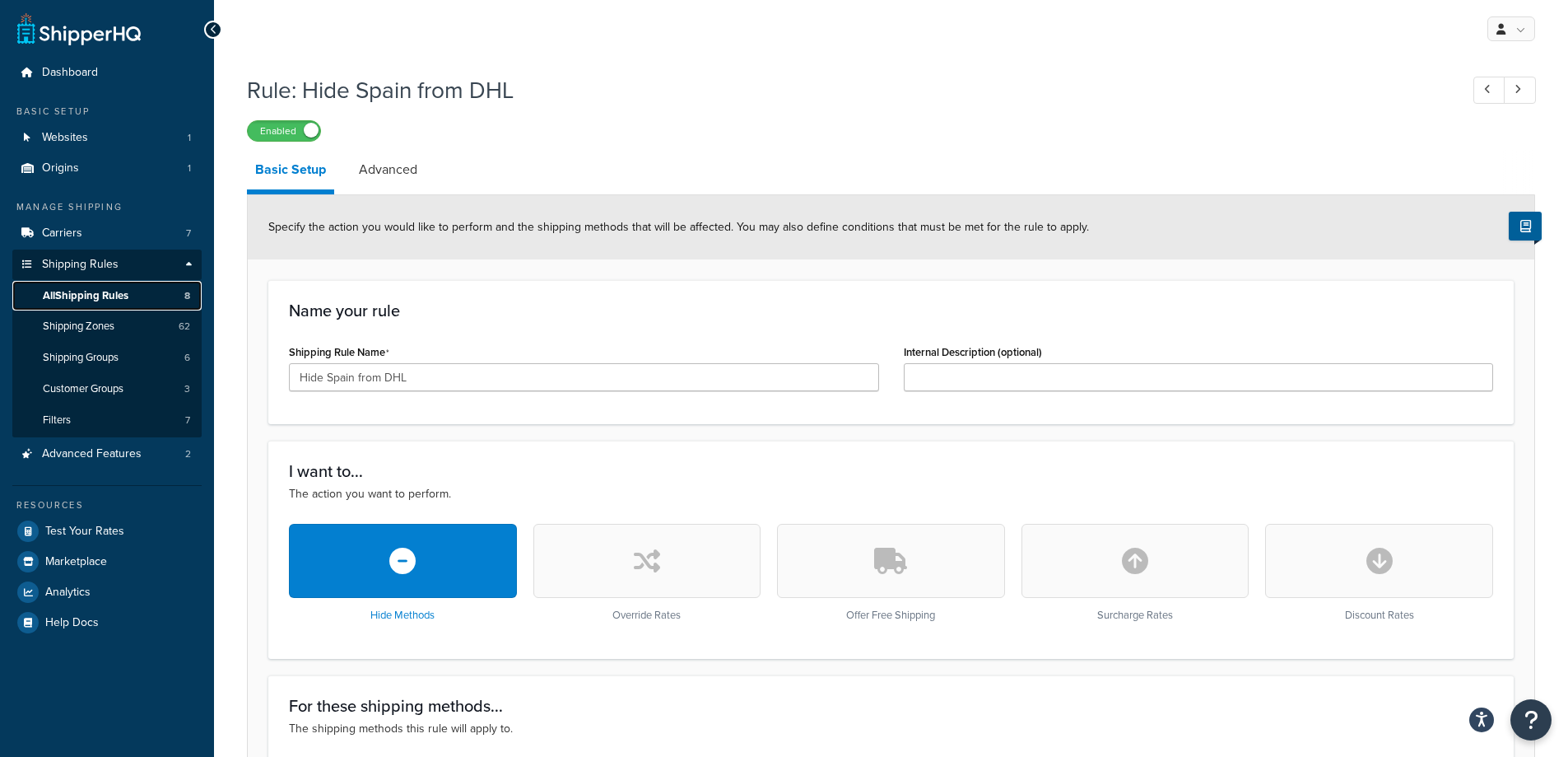
click at [89, 296] on span "All Shipping Rules" at bounding box center [86, 296] width 86 height 14
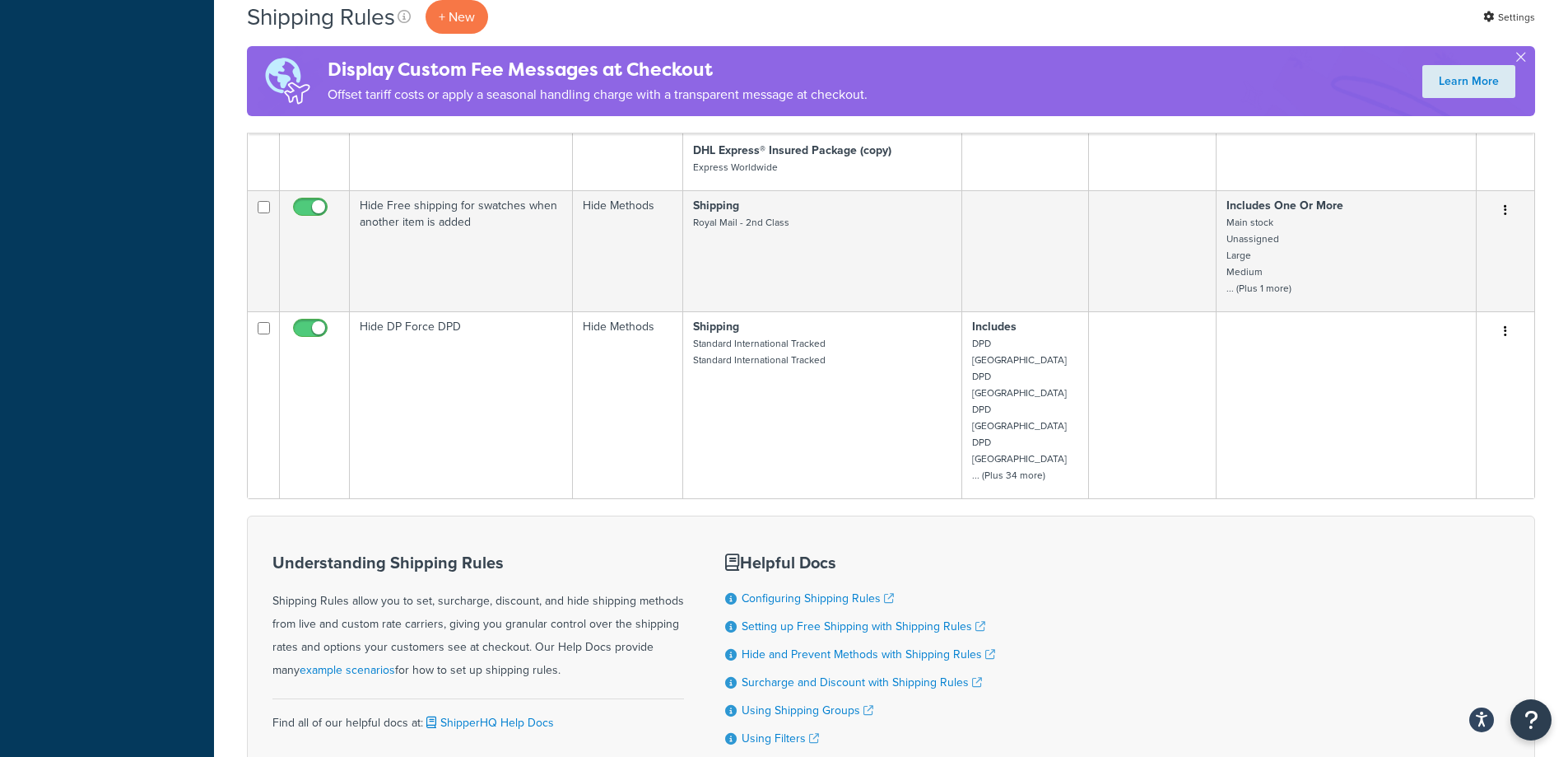
scroll to position [824, 0]
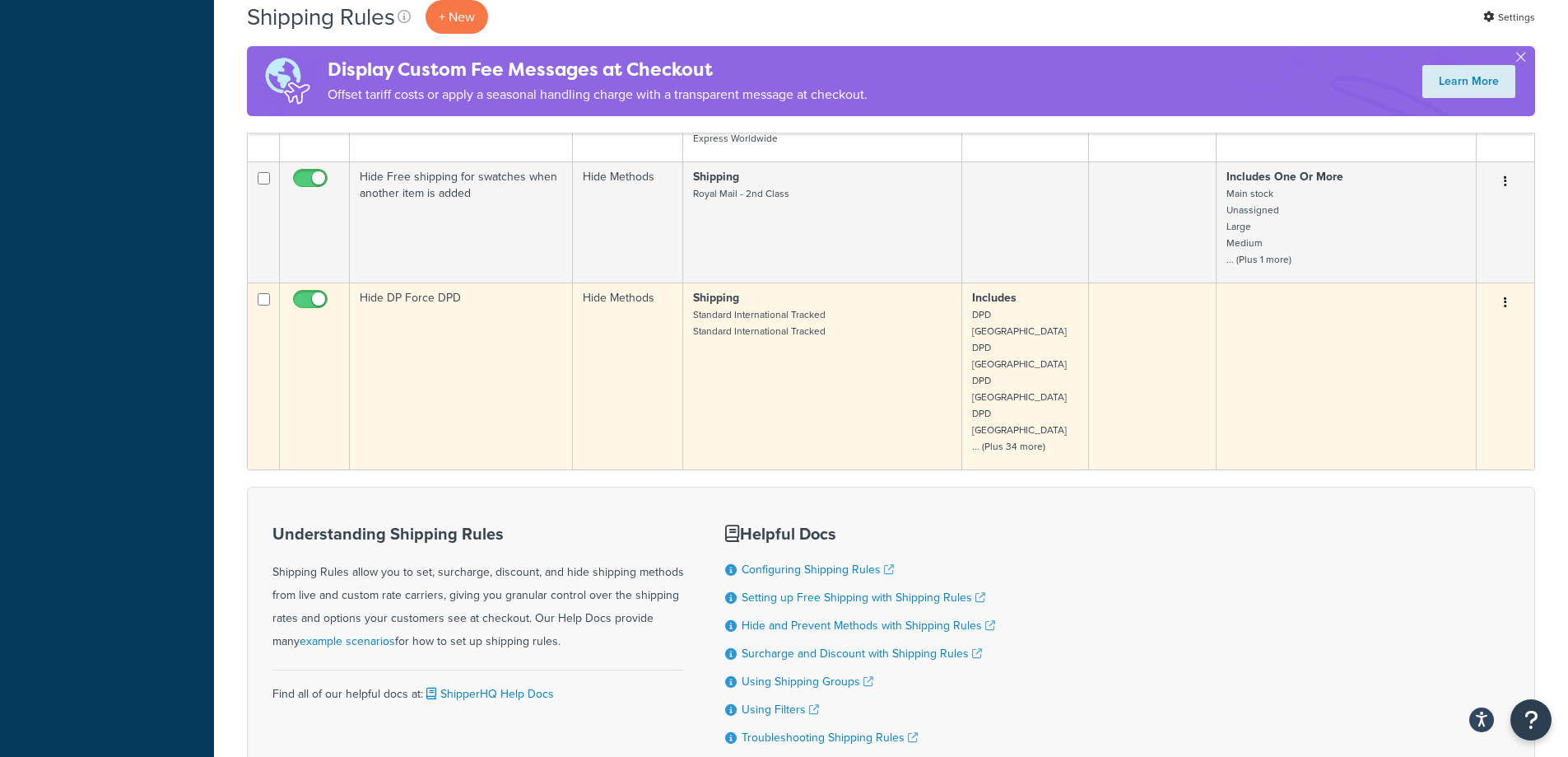
click at [570, 382] on td "Hide DP Force DPD" at bounding box center [462, 375] width 223 height 187
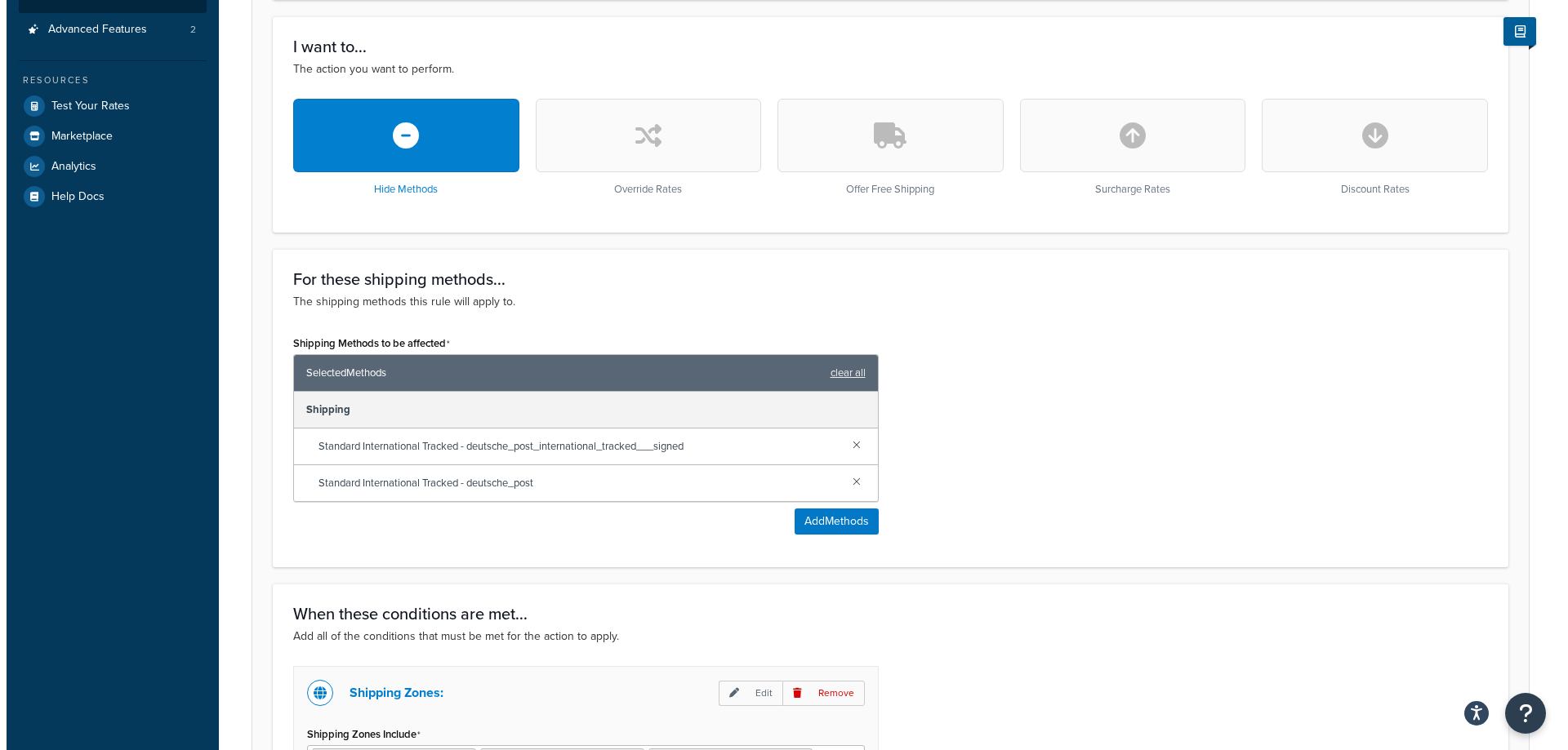
scroll to position [571, 0]
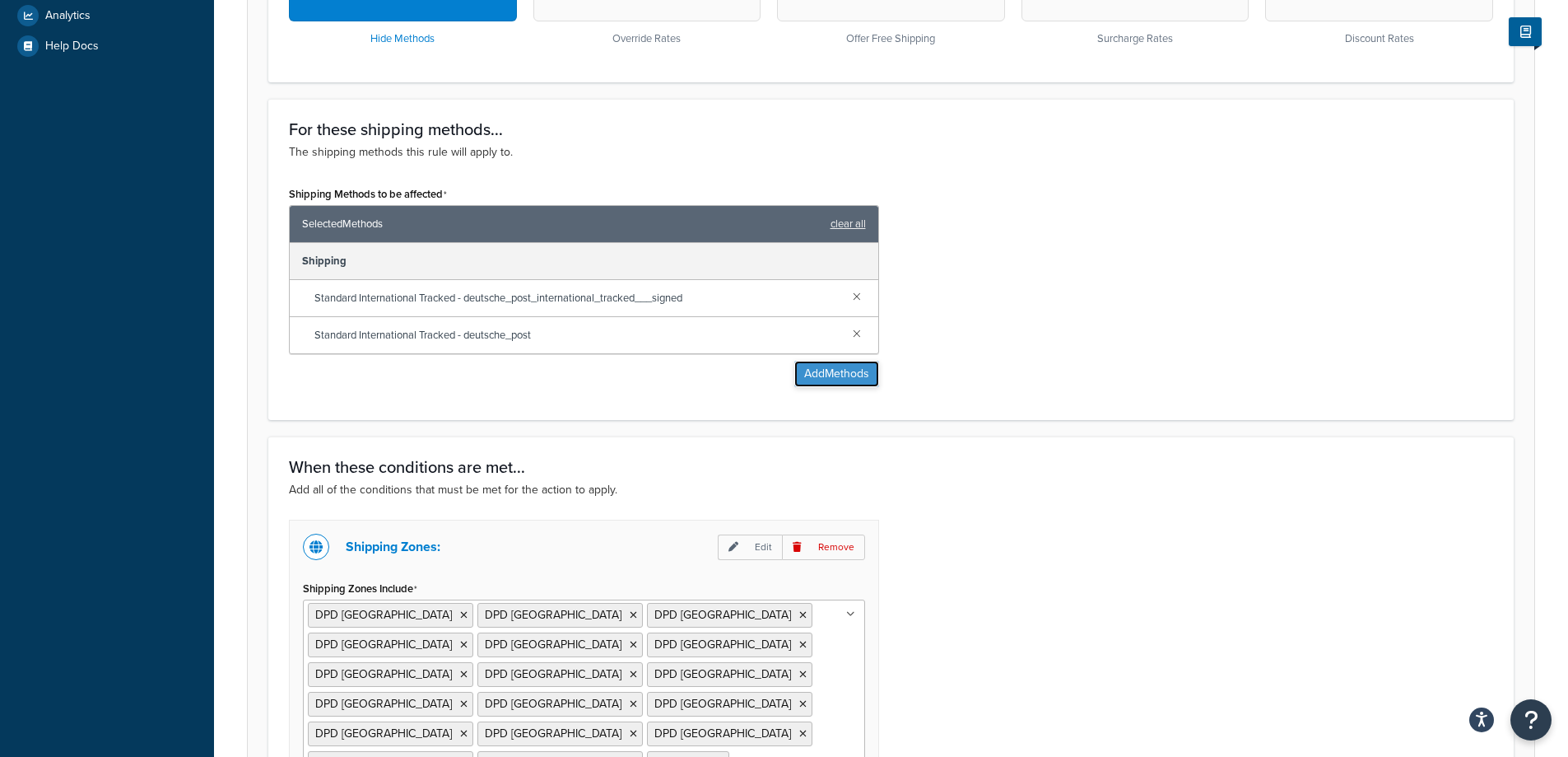
click at [839, 379] on button "Add Methods" at bounding box center [837, 374] width 85 height 26
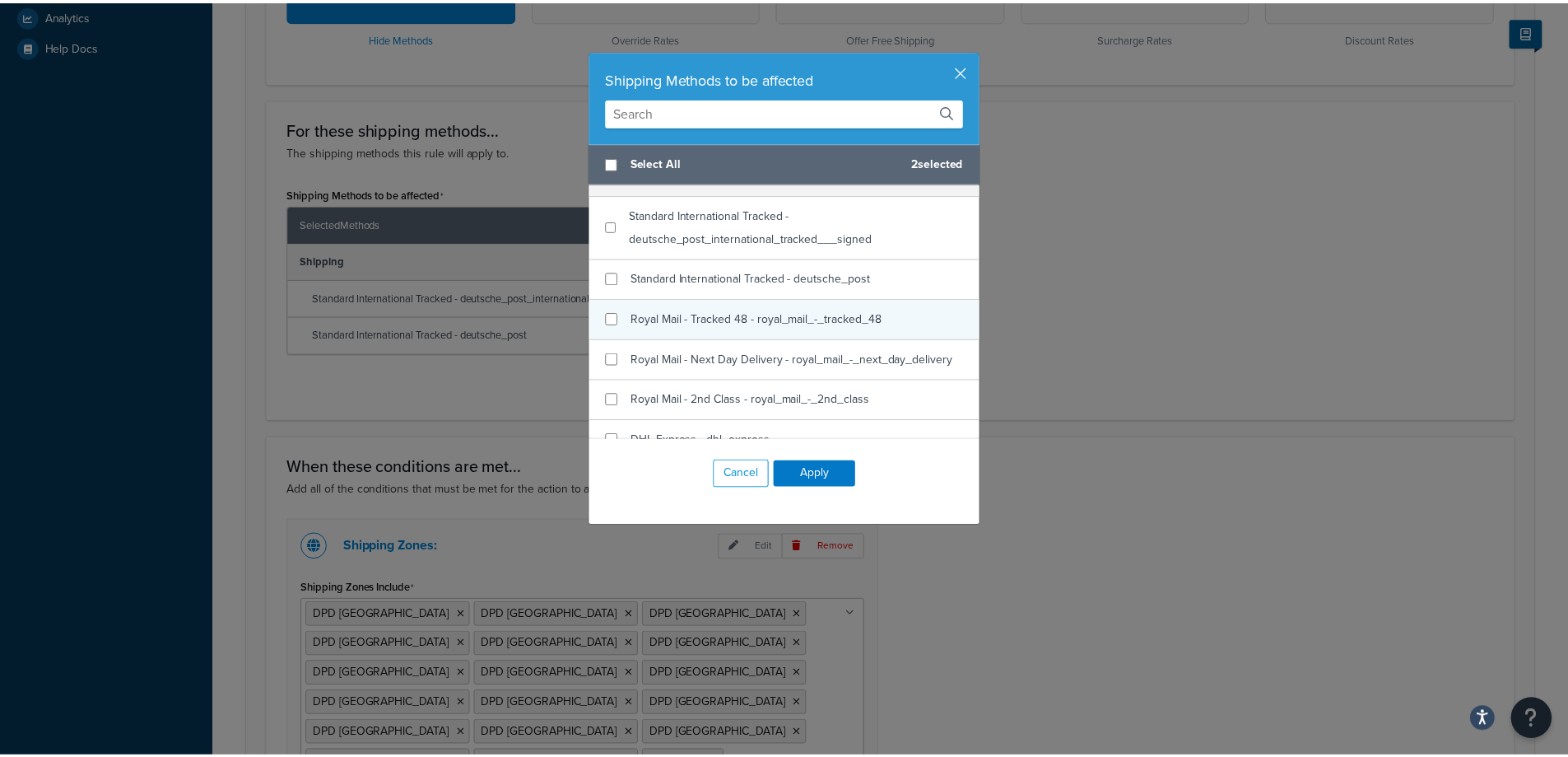
scroll to position [412, 0]
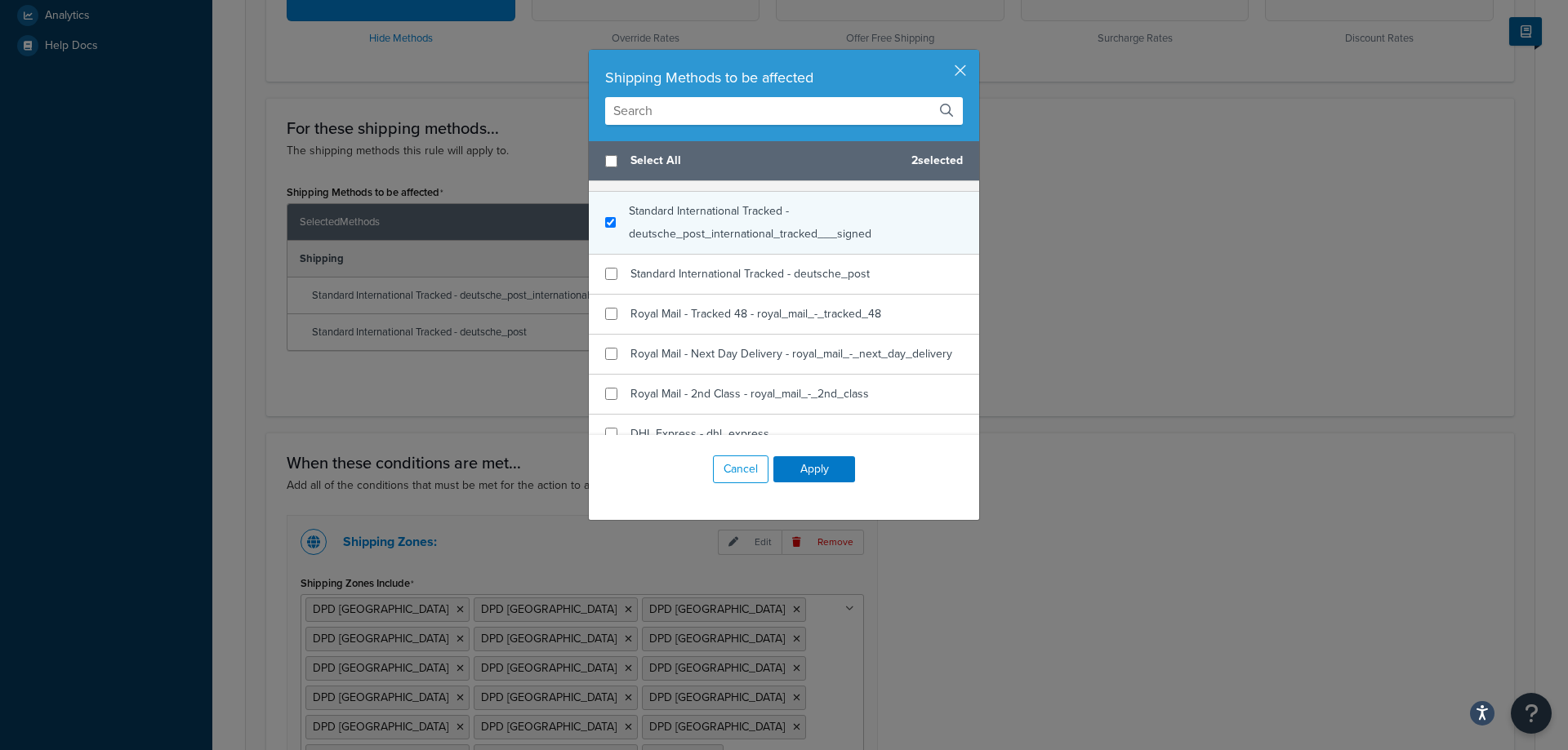
checkbox input "true"
click at [804, 243] on div "Standard International Tracked - deutsche_post_international_tracked___signed" at bounding box center [796, 223] width 334 height 46
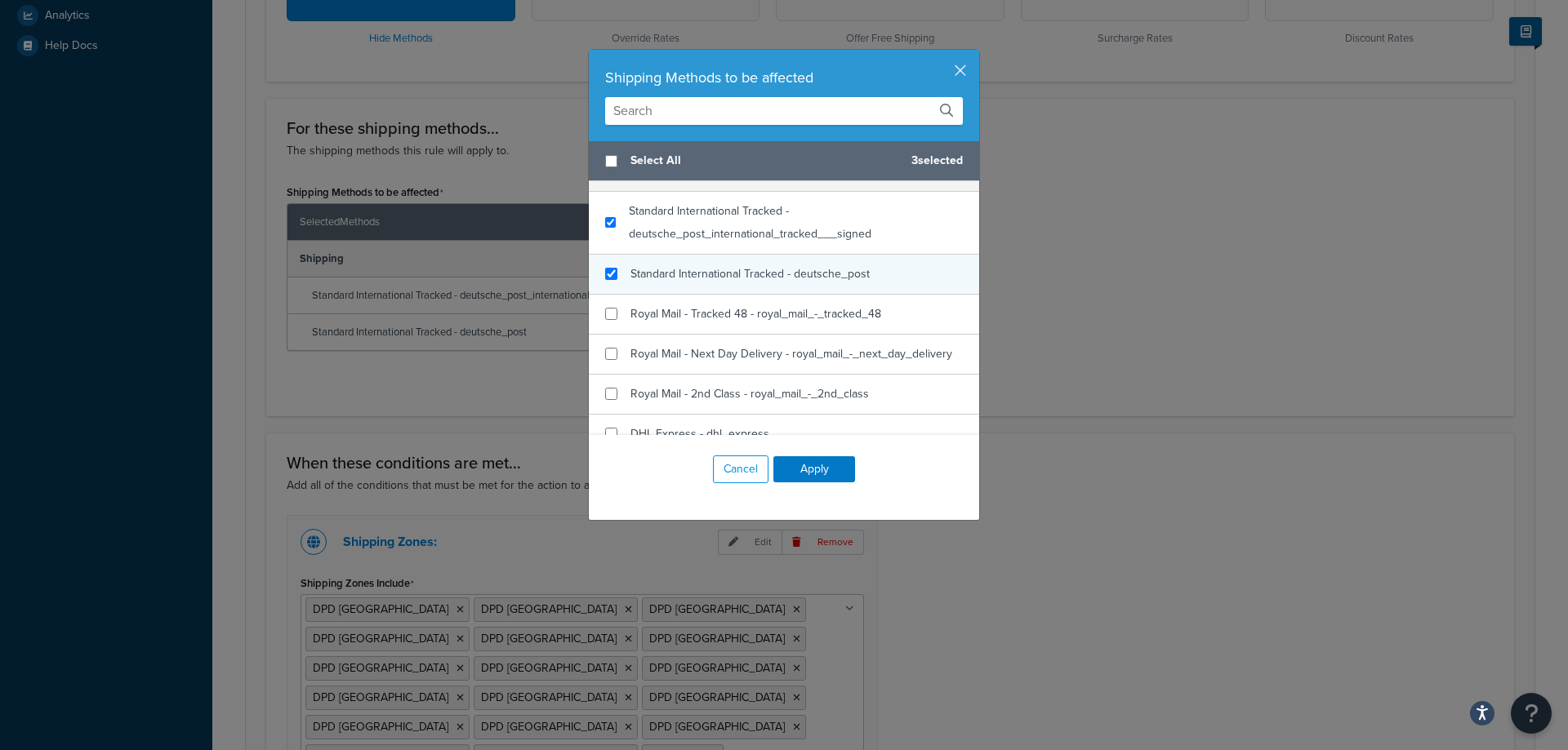
checkbox input "true"
click at [795, 279] on span "Standard International Tracked - deutsche_post" at bounding box center [749, 274] width 239 height 18
click at [814, 472] on button "Apply" at bounding box center [814, 470] width 81 height 26
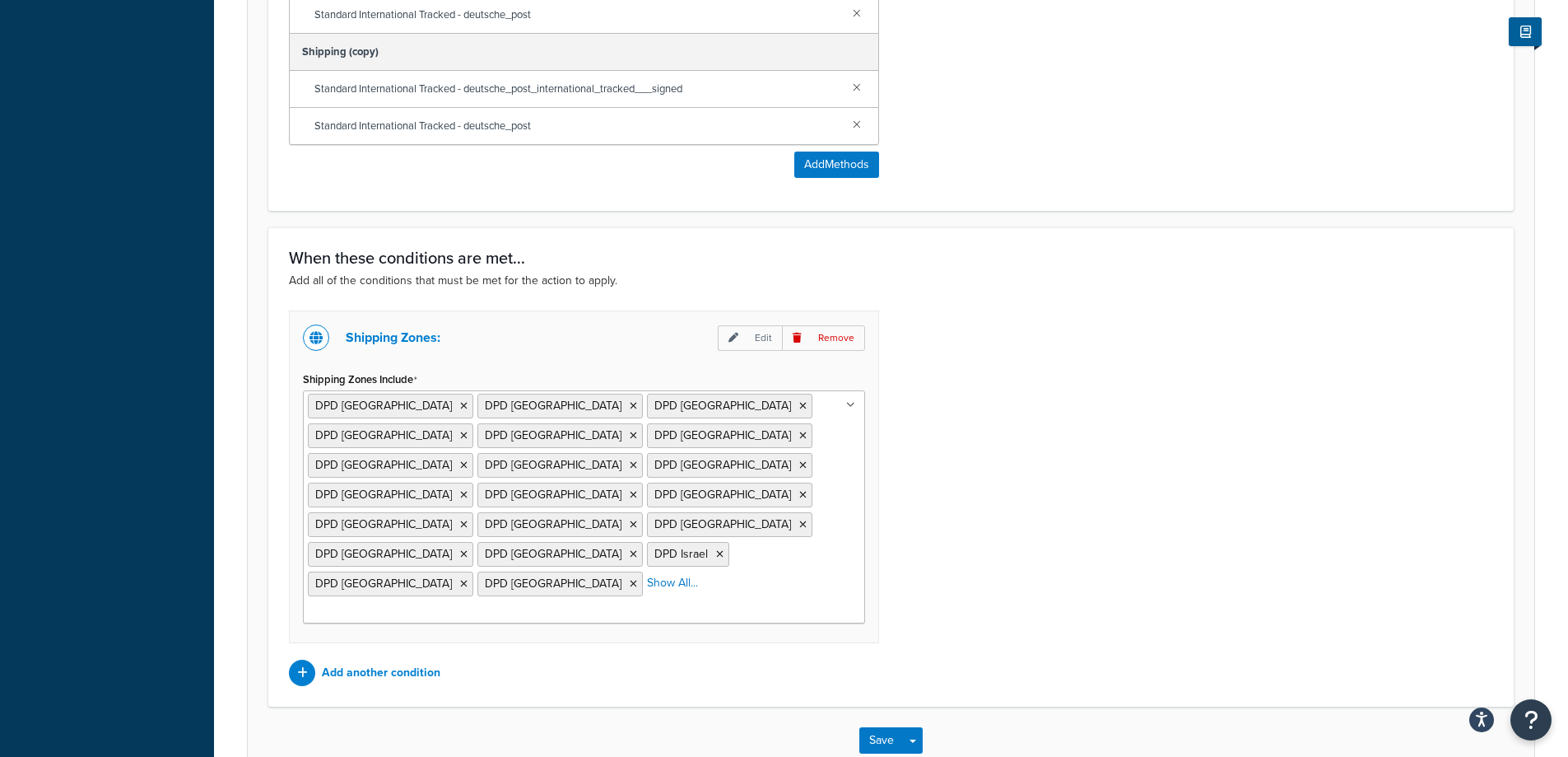
scroll to position [911, 0]
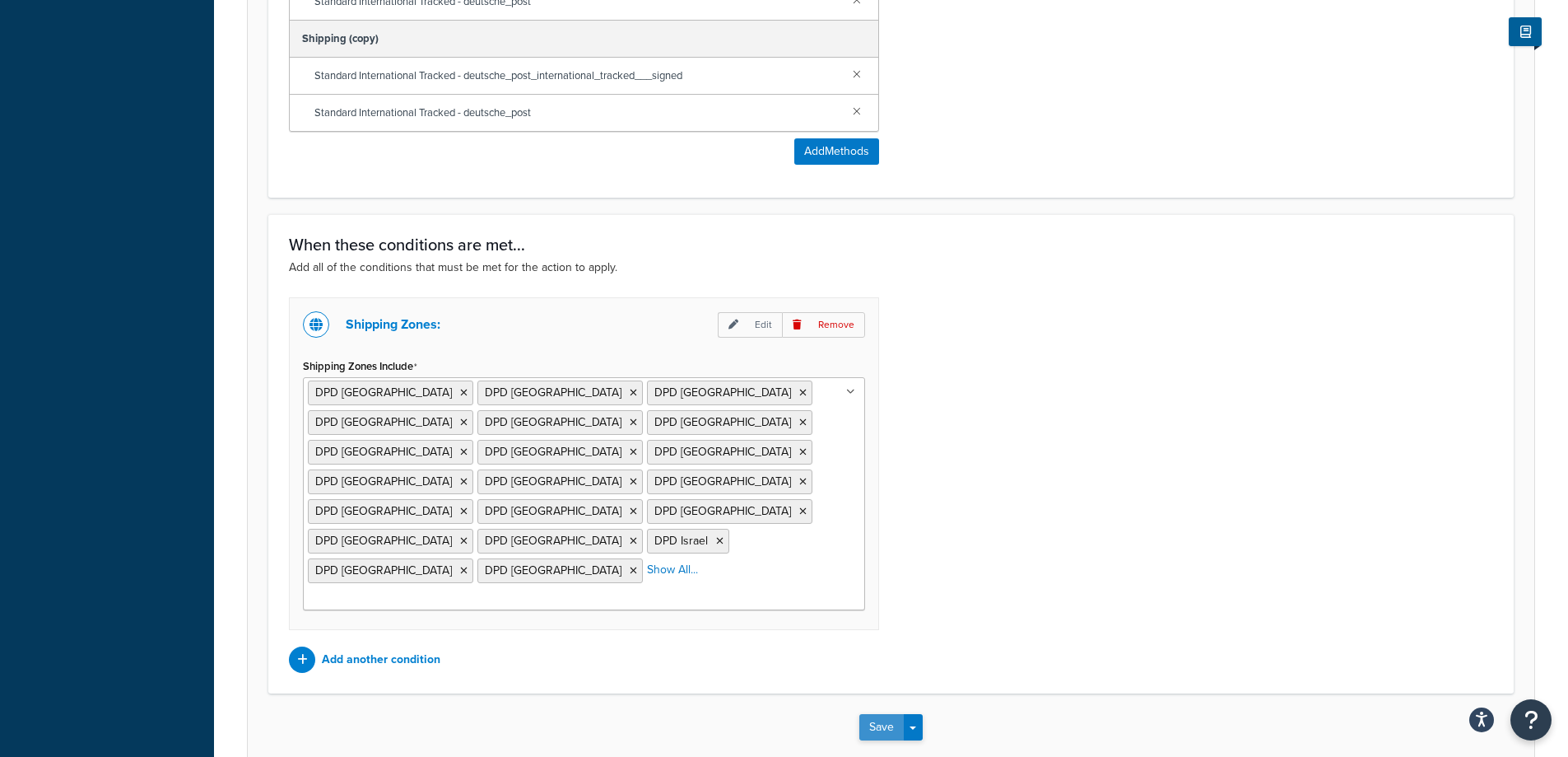
click at [880, 714] on button "Save" at bounding box center [882, 727] width 45 height 26
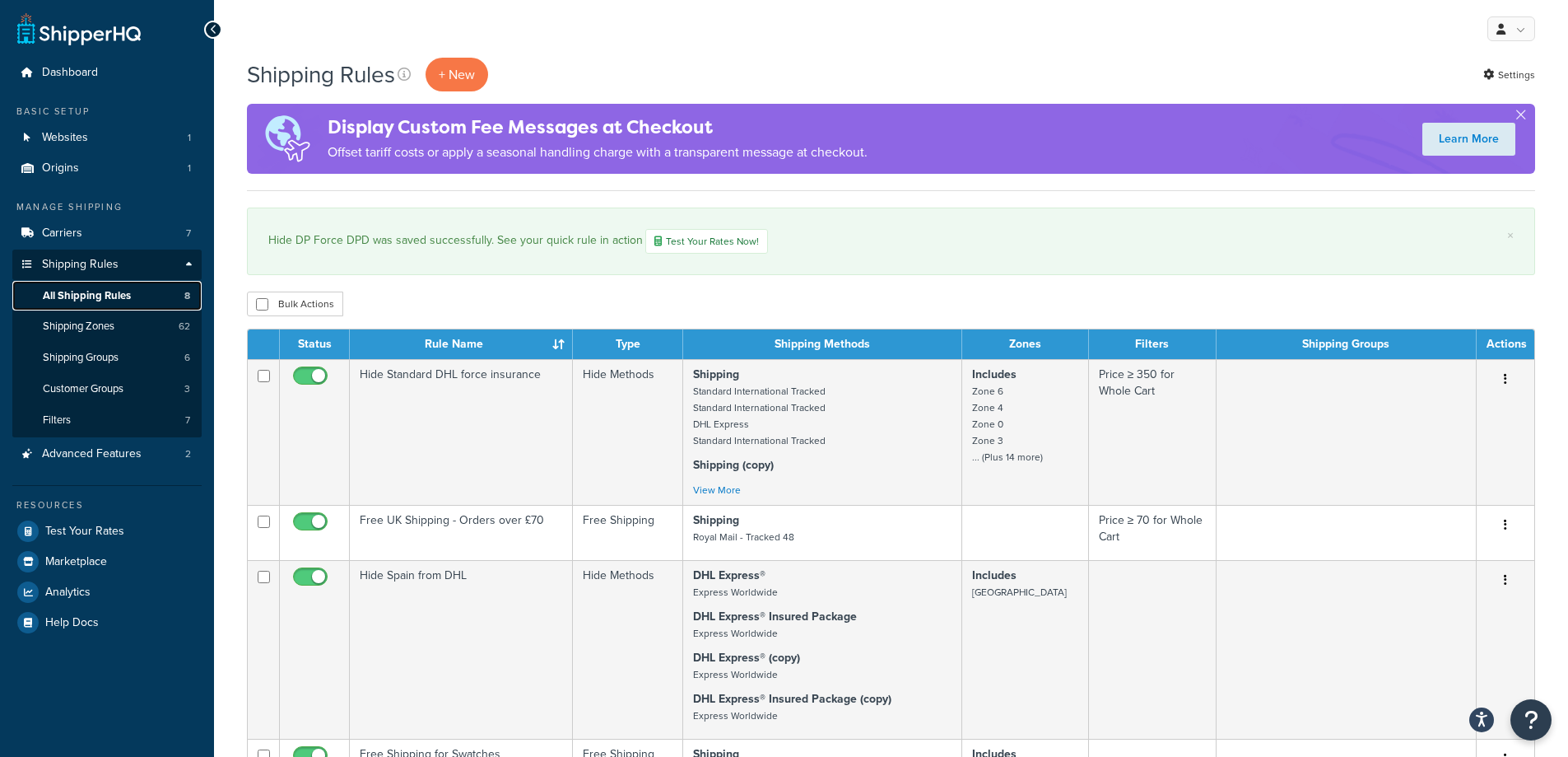
click at [97, 290] on span "All Shipping Rules" at bounding box center [87, 296] width 88 height 14
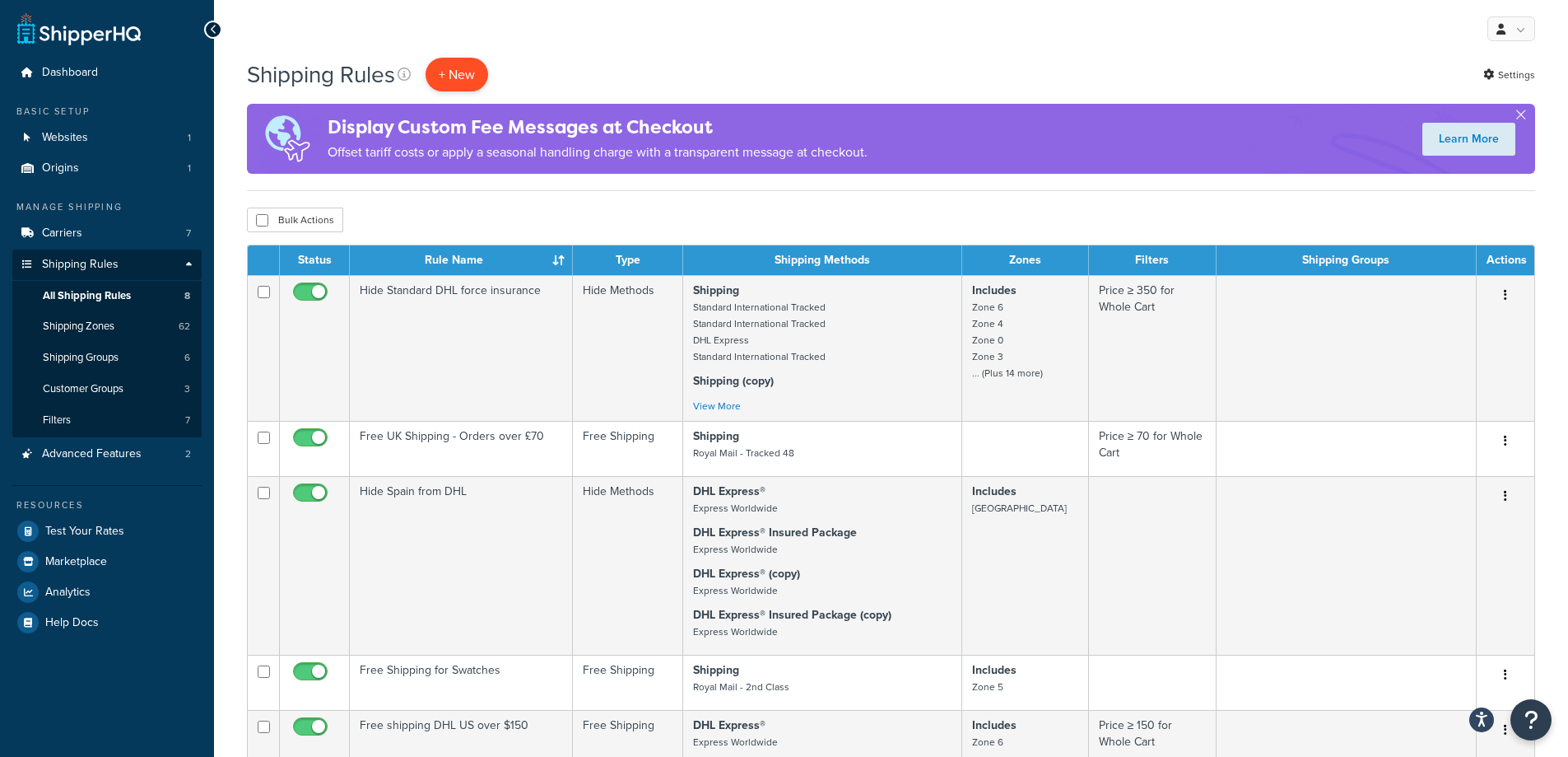
click at [469, 81] on p "+ New" at bounding box center [456, 74] width 62 height 34
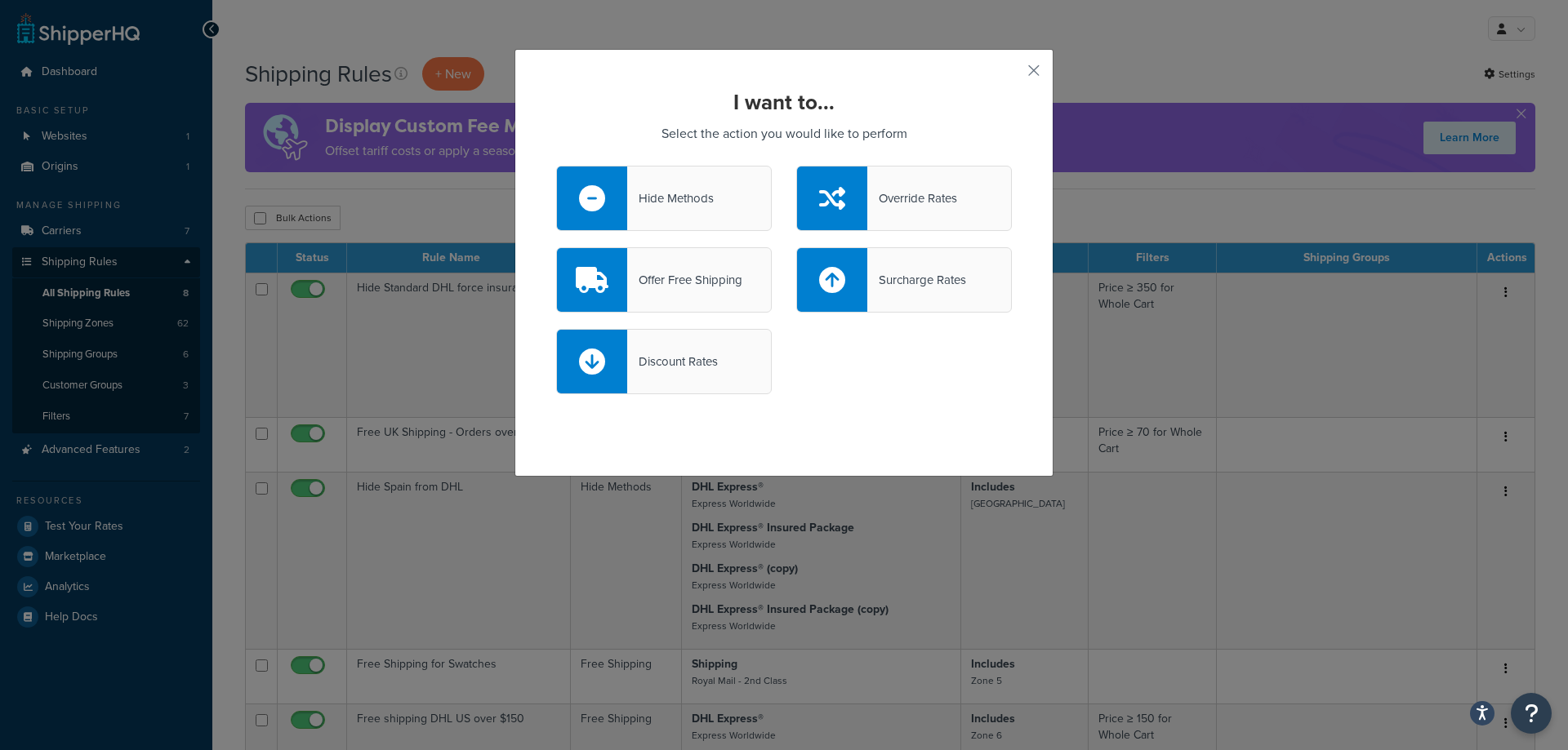
click at [679, 198] on div "Hide Methods" at bounding box center [670, 198] width 87 height 23
click at [0, 0] on input "Hide Methods" at bounding box center [0, 0] width 0 height 0
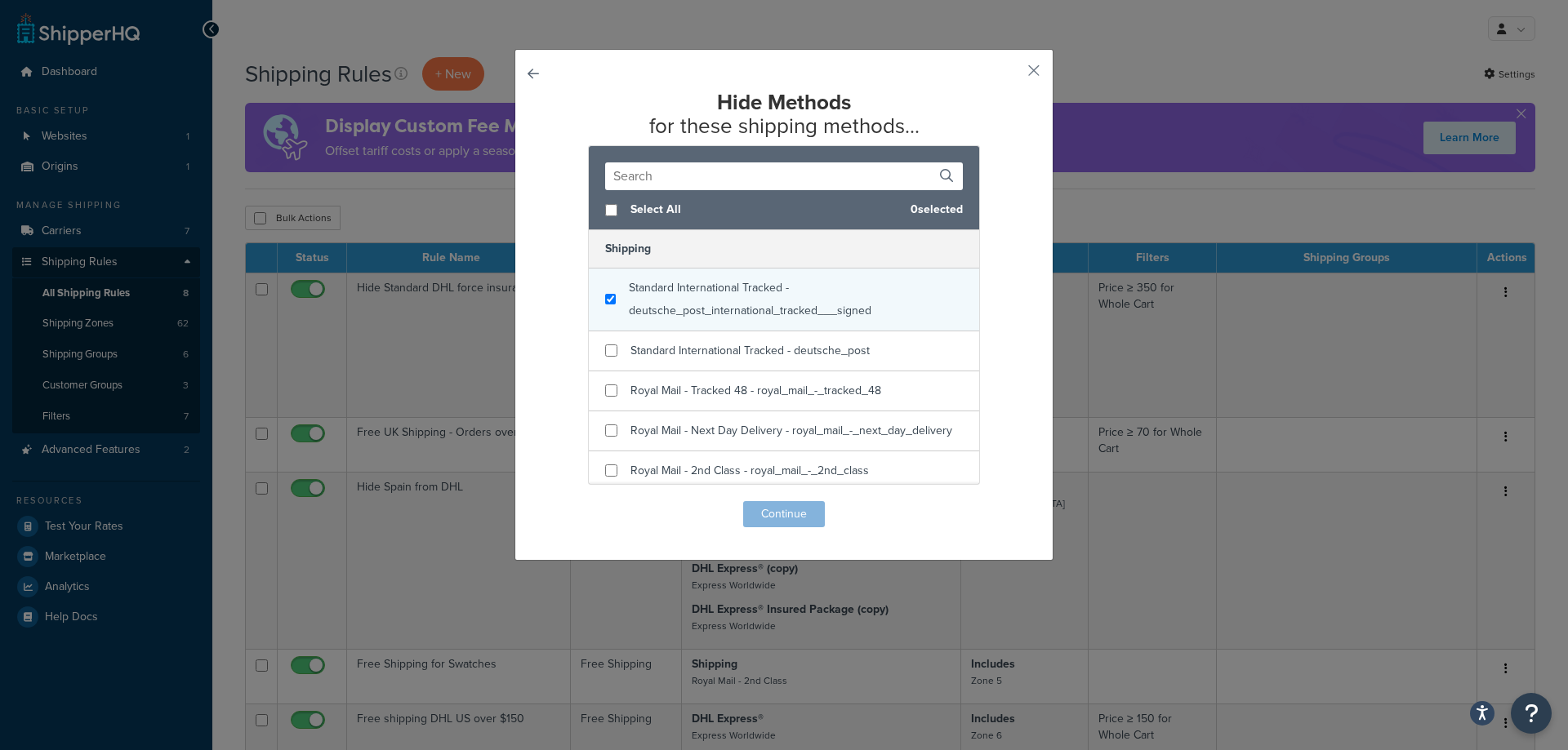
checkbox input "true"
click at [722, 308] on span "Standard International Tracked - deutsche_post_international_tracked___signed" at bounding box center [749, 299] width 243 height 40
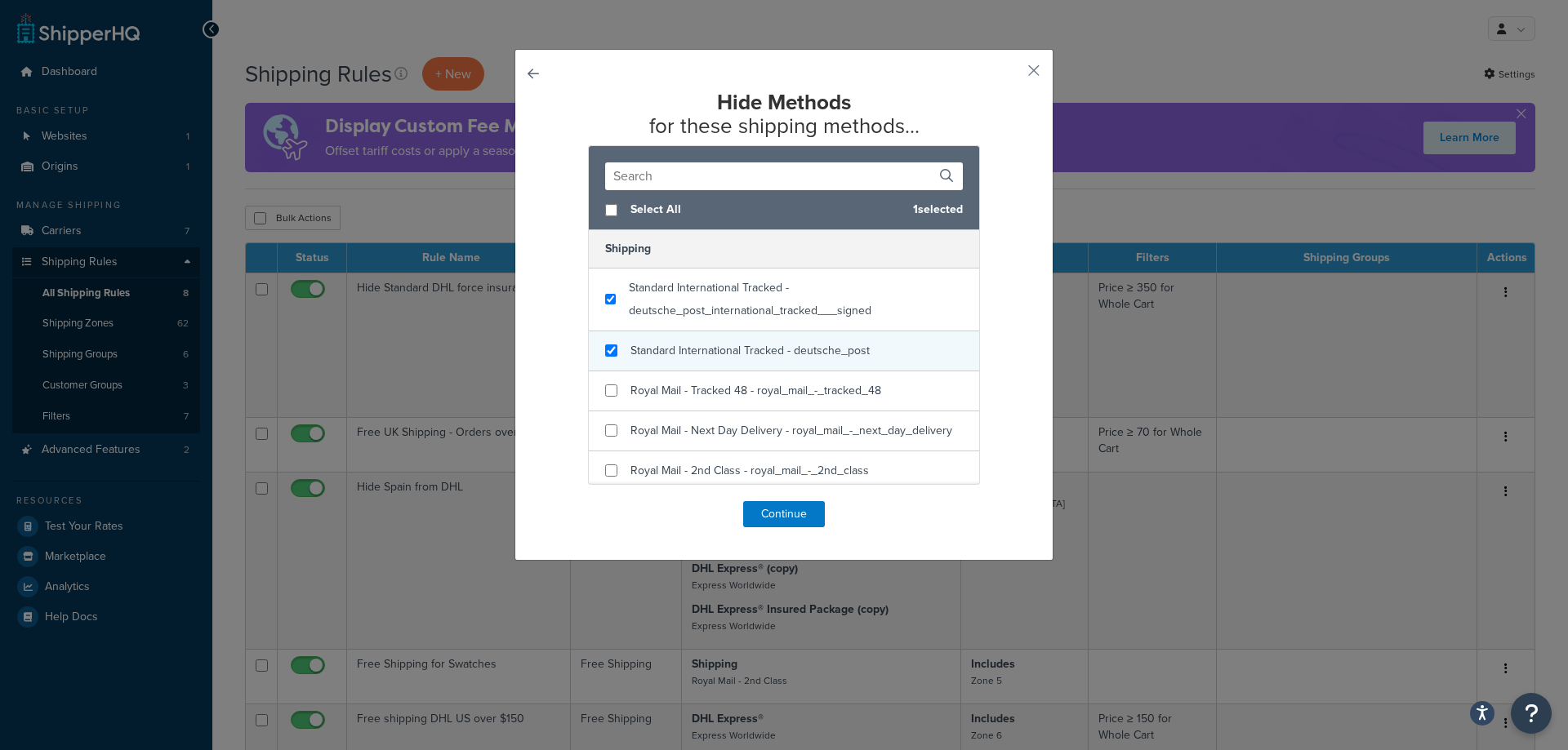
checkbox input "true"
click at [694, 342] on span "Standard International Tracked - deutsche_post" at bounding box center [749, 351] width 239 height 18
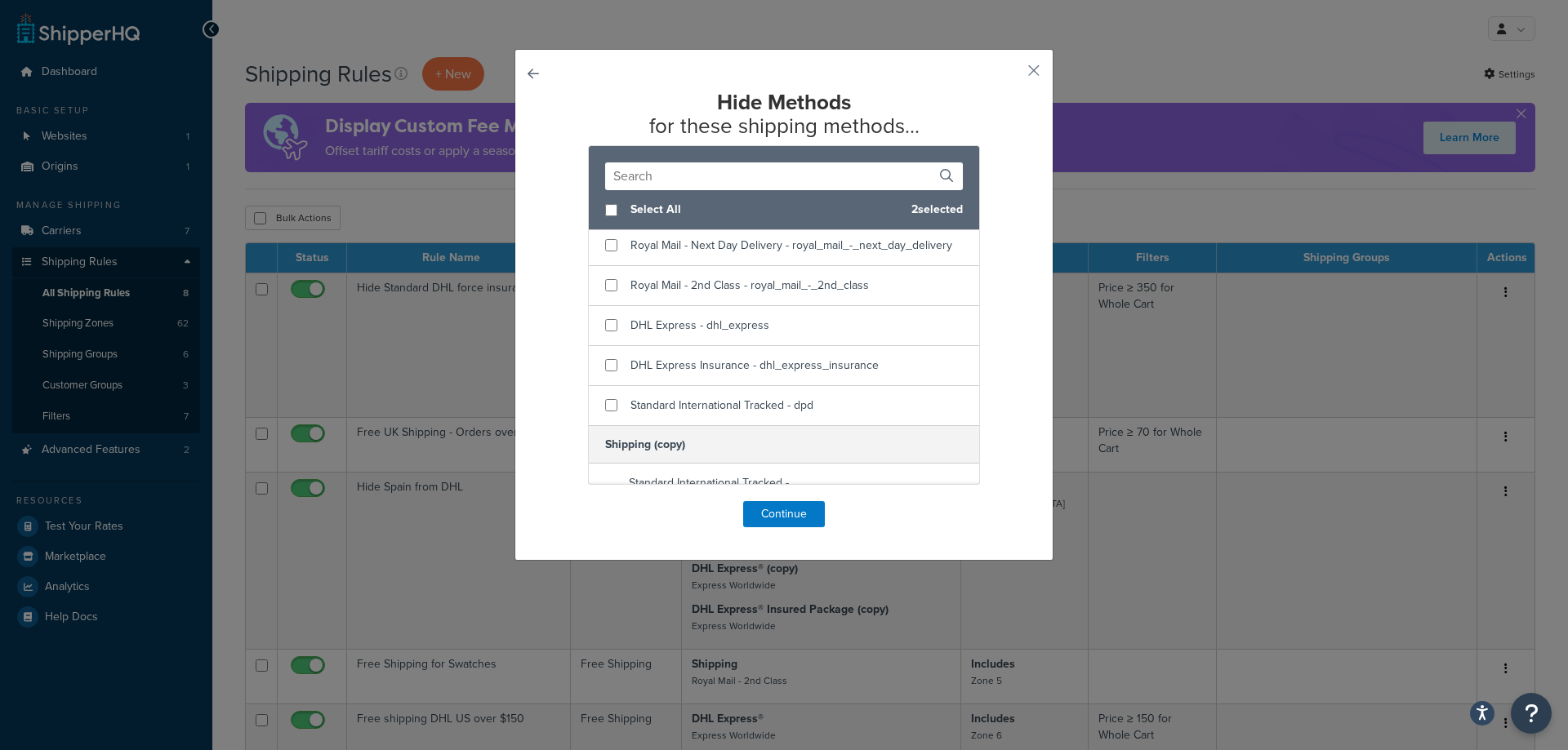
scroll to position [196, 0]
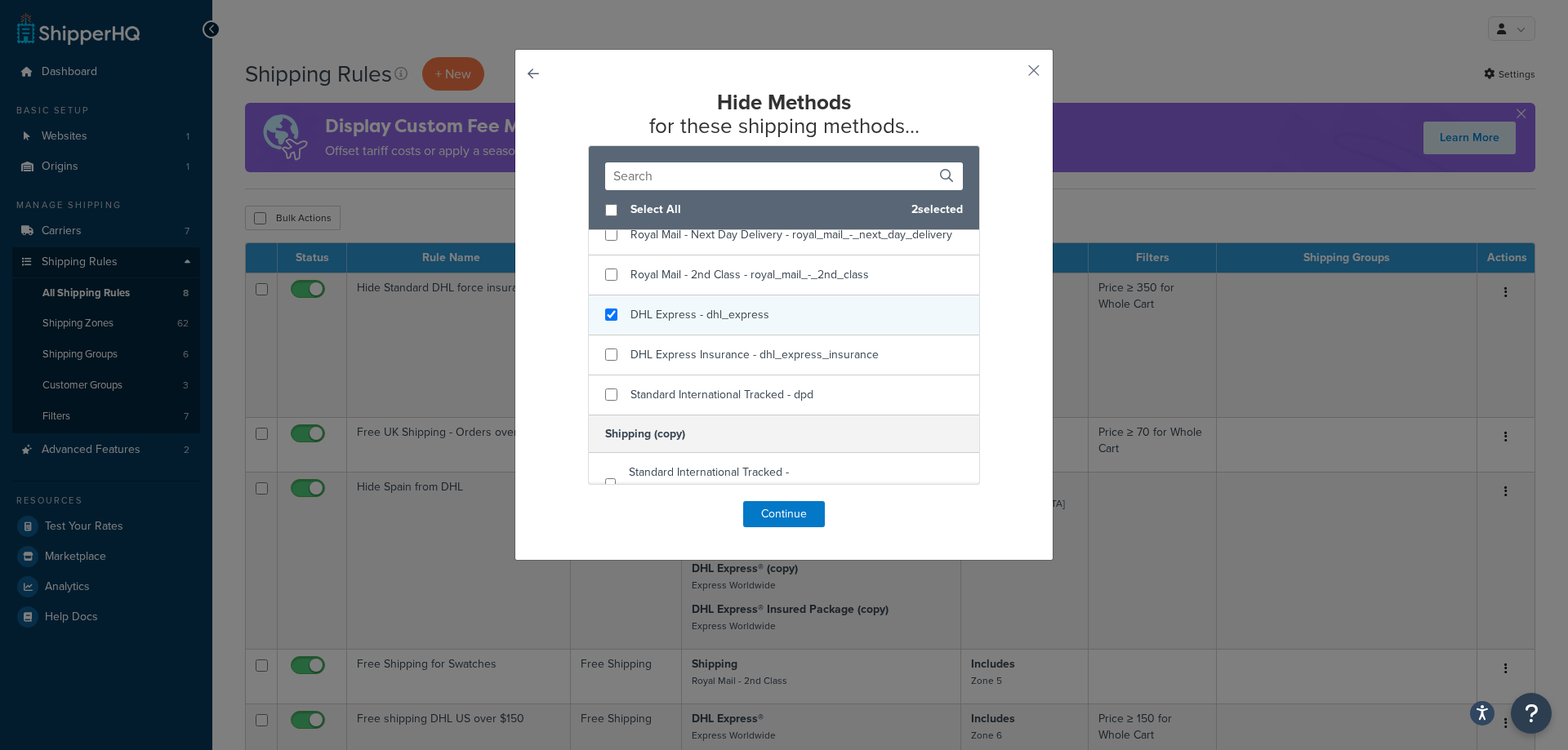
checkbox input "true"
click at [802, 317] on div "DHL Express - dhl_express" at bounding box center [784, 315] width 390 height 40
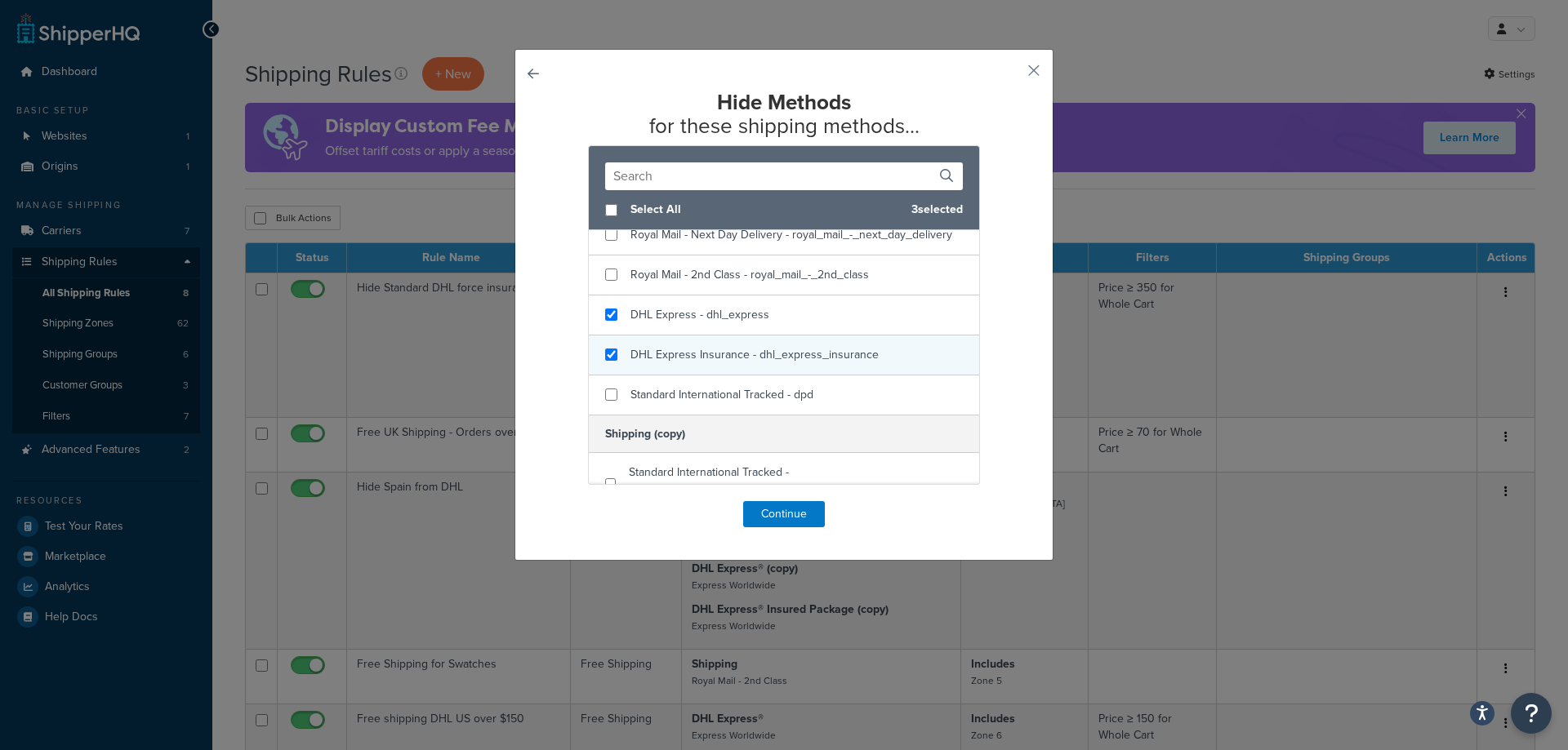
checkbox input "true"
click at [785, 359] on span "DHL Express Insurance - dhl_express_insurance" at bounding box center [754, 354] width 248 height 18
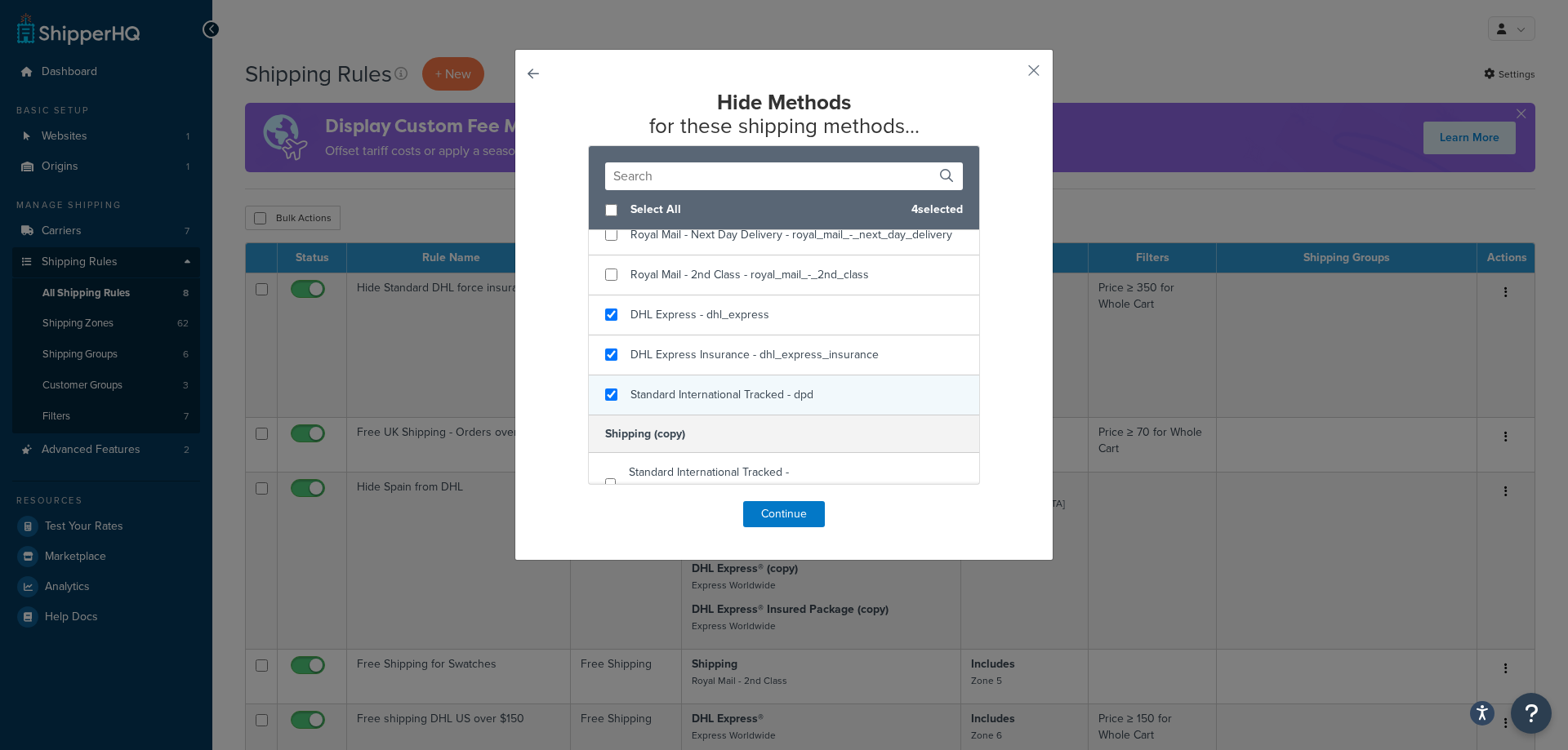
checkbox input "true"
click at [772, 390] on span "Standard International Tracked - dpd" at bounding box center [722, 394] width 183 height 18
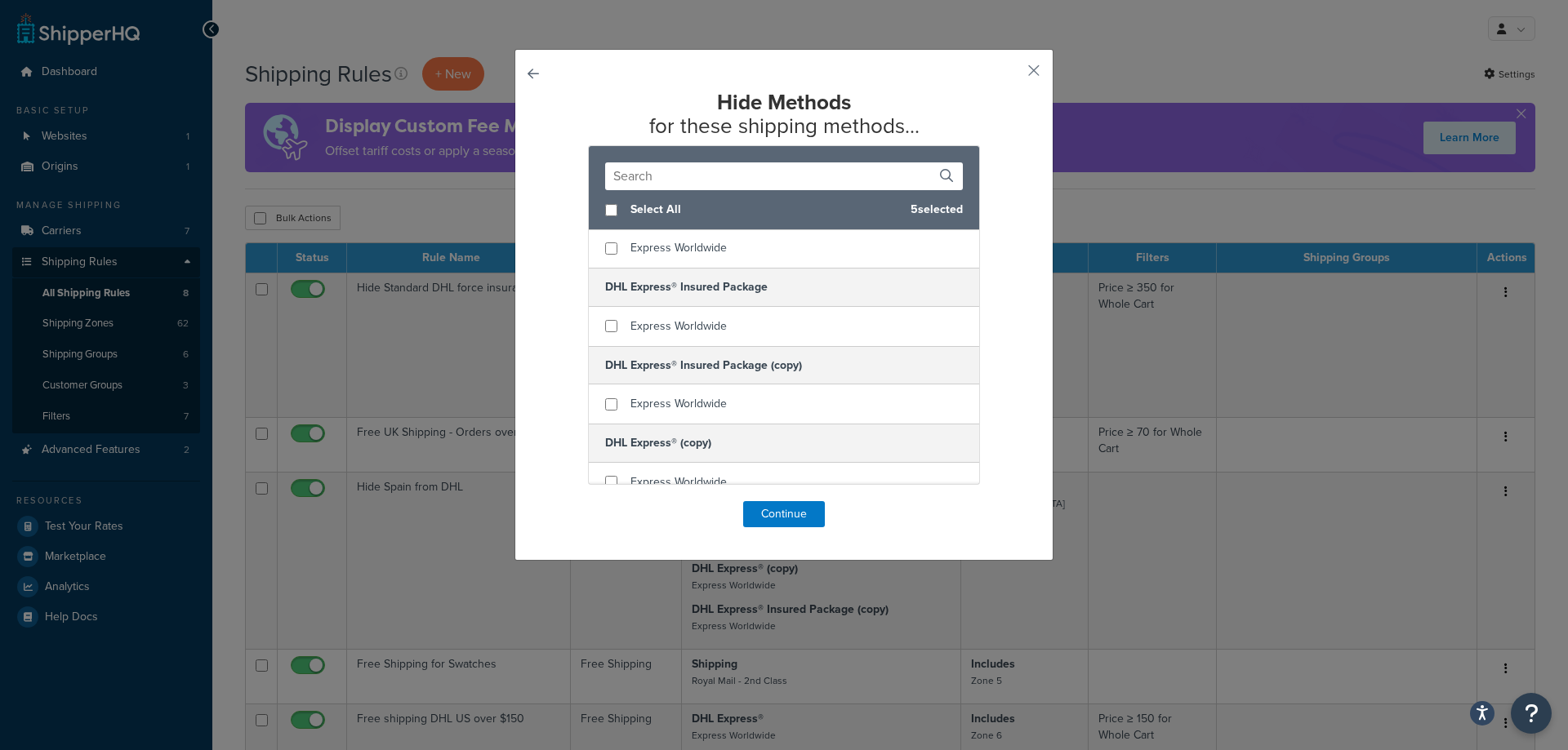
scroll to position [753, 0]
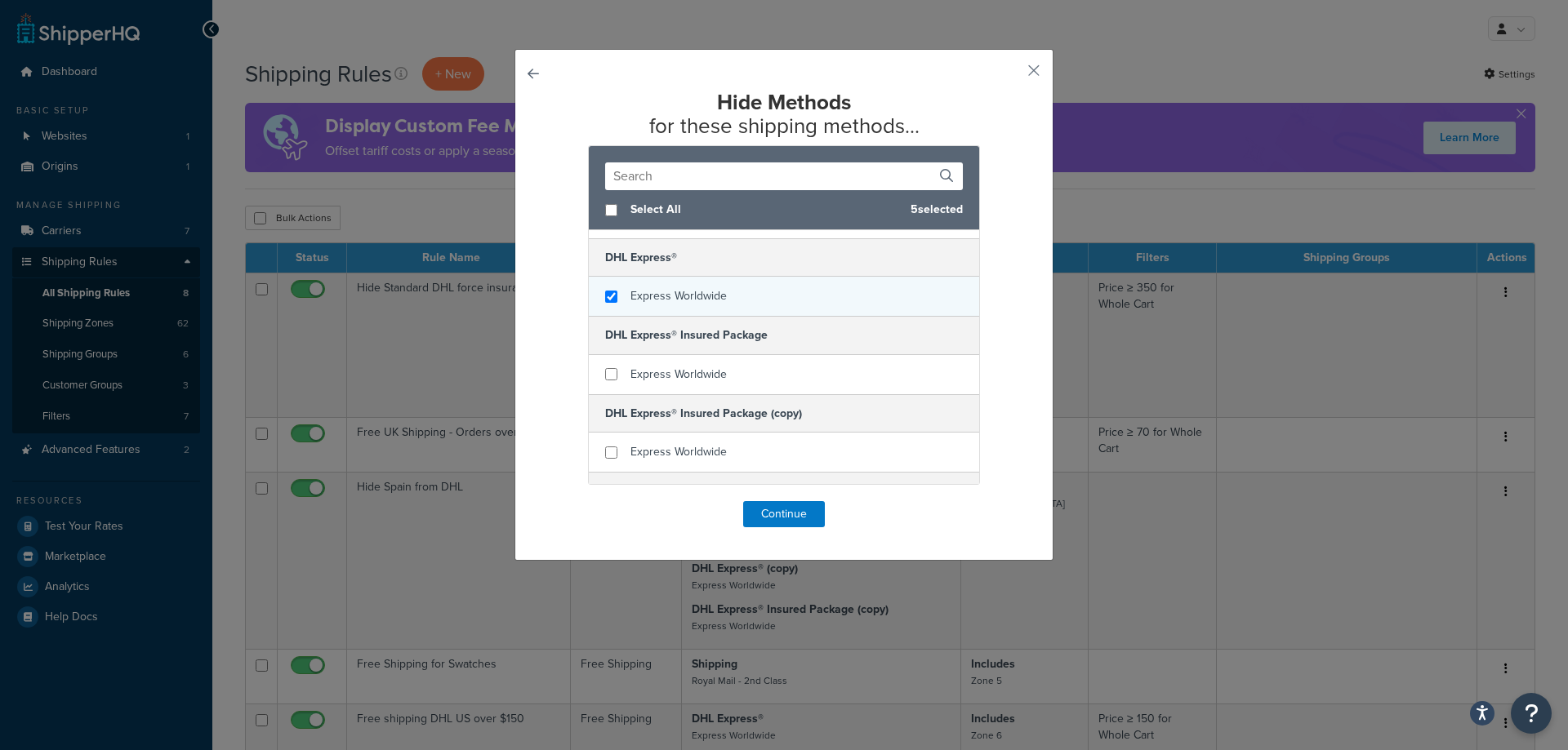
checkbox input "true"
click at [726, 287] on div "Express Worldwide" at bounding box center [784, 296] width 390 height 39
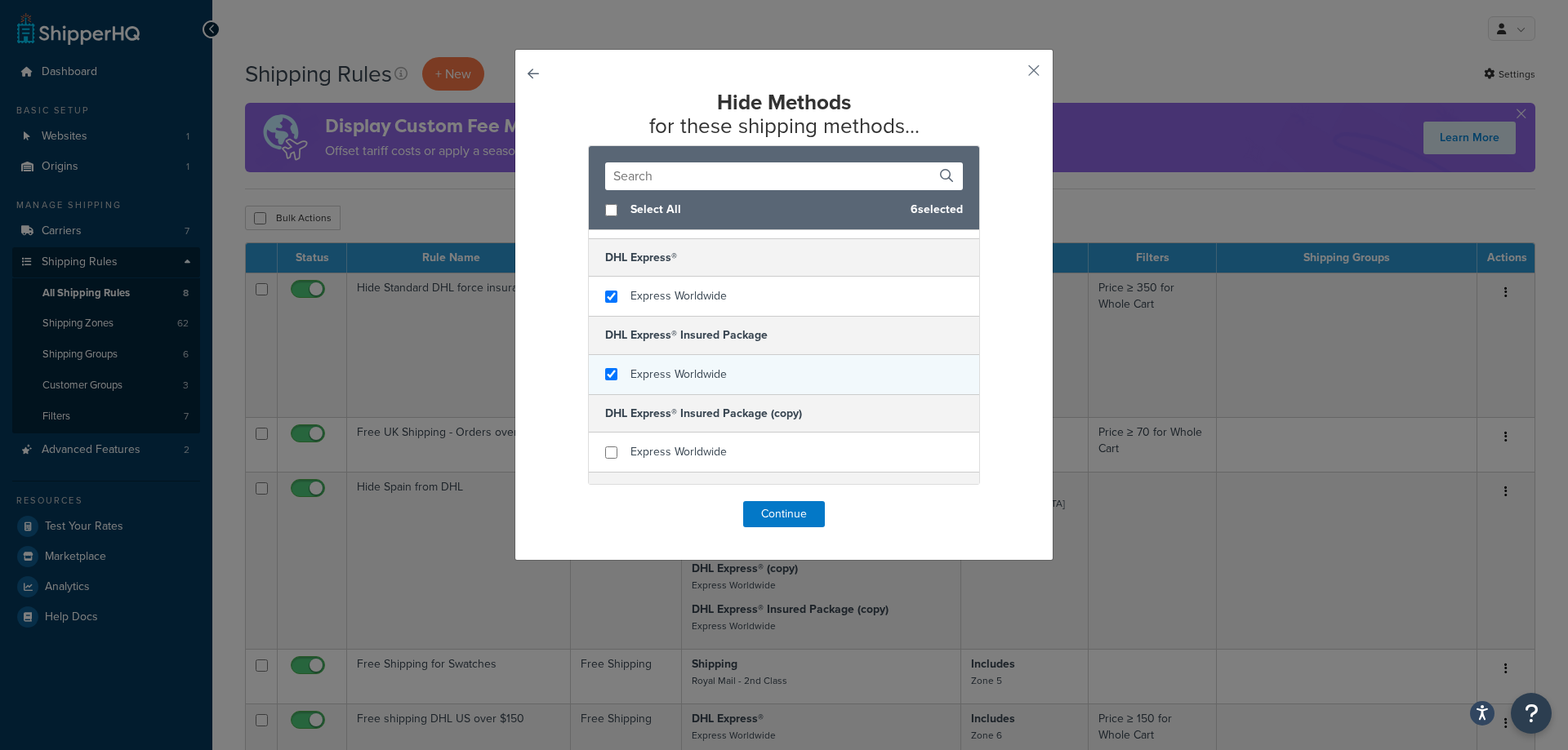
checkbox input "true"
click at [733, 374] on div "Express Worldwide" at bounding box center [784, 375] width 390 height 39
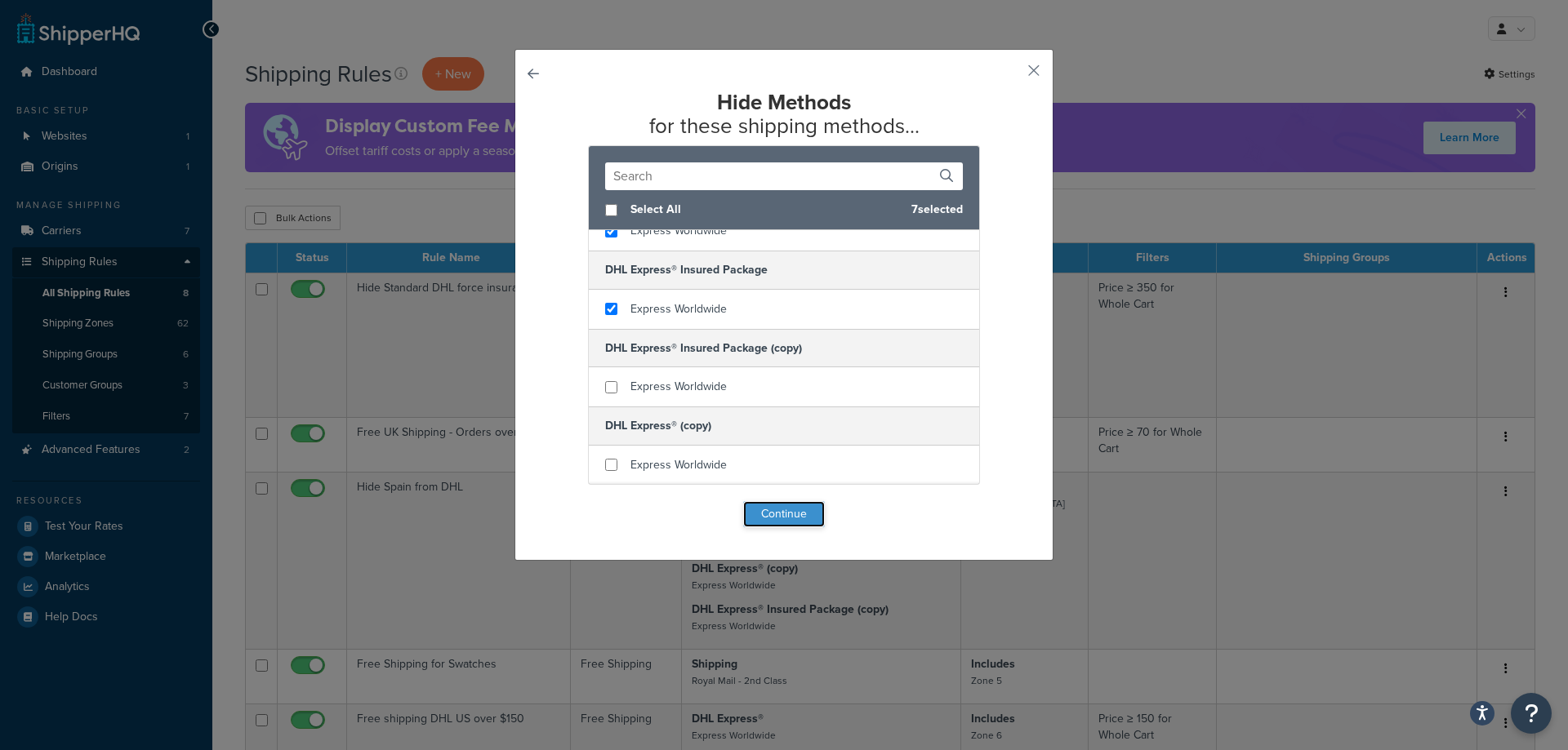
click at [769, 516] on button "Continue" at bounding box center [784, 514] width 81 height 26
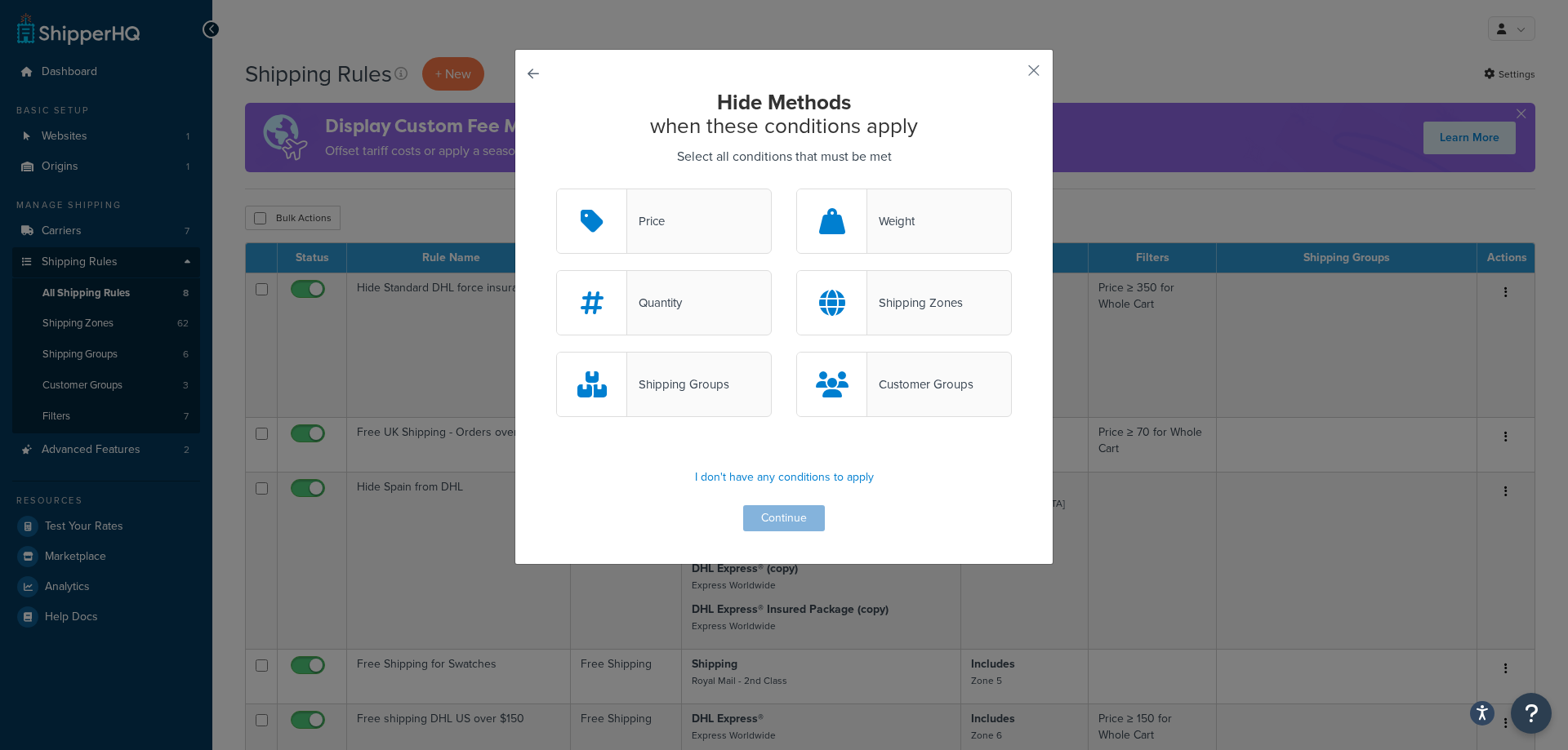
click at [868, 304] on div "Shipping Zones" at bounding box center [916, 303] width 96 height 23
click at [0, 0] on input "Shipping Zones" at bounding box center [0, 0] width 0 height 0
click at [769, 521] on button "Continue" at bounding box center [784, 518] width 81 height 26
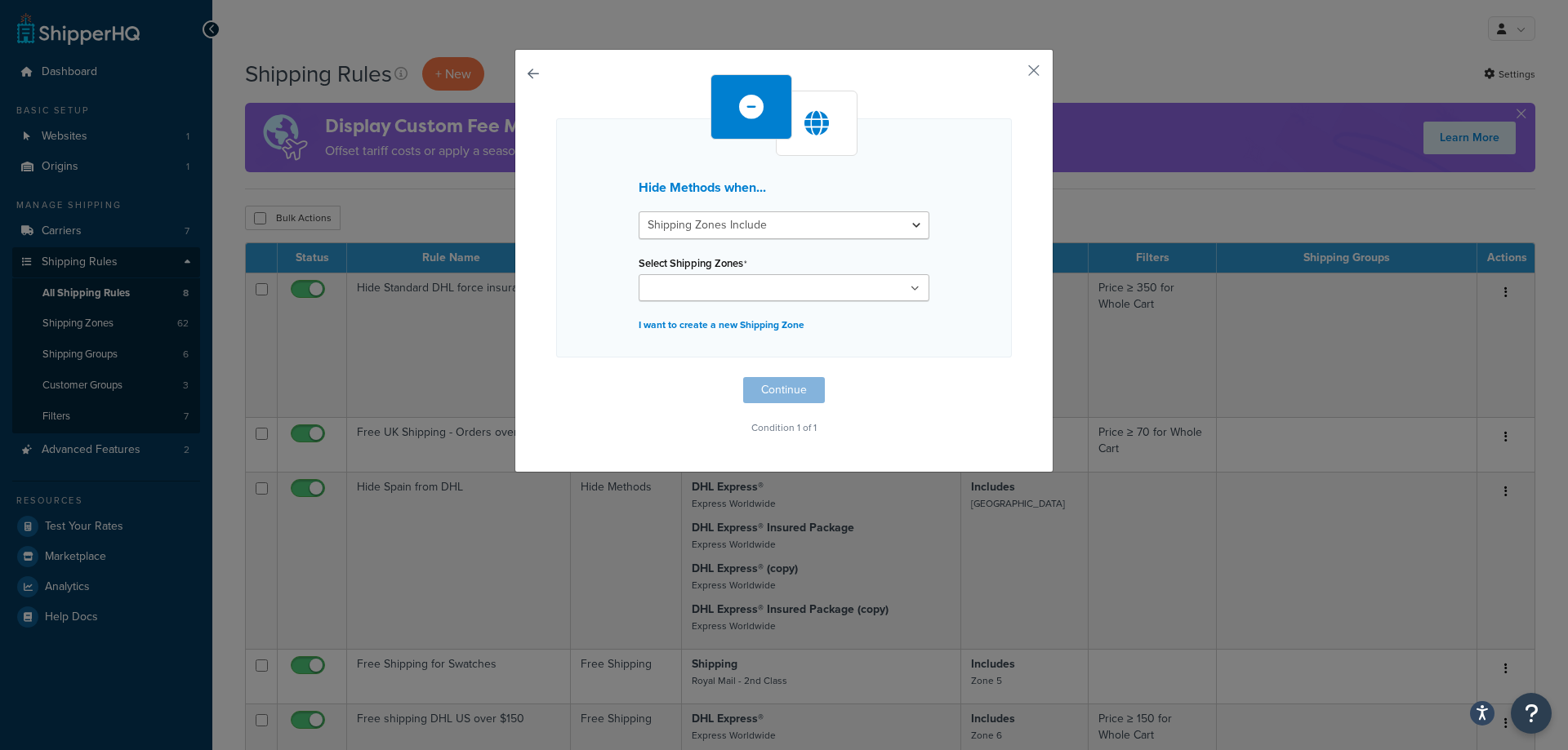
click at [719, 291] on input "Select Shipping Zones" at bounding box center [715, 288] width 145 height 18
type input "zone 6"
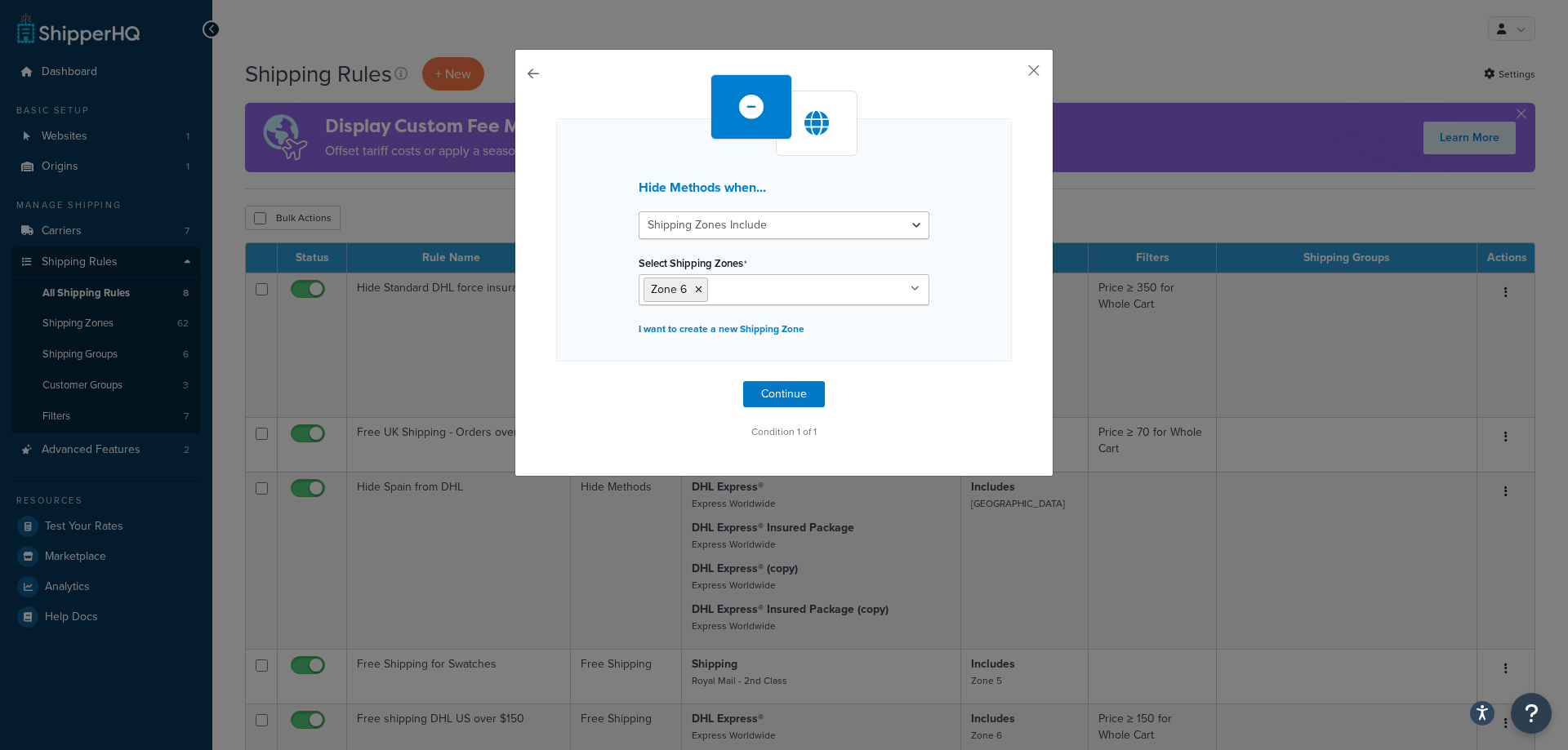
click at [1011, 343] on div "Hide Methods when... Shipping Zones Include Shipping Zones Do Not Include Selec…" at bounding box center [784, 263] width 539 height 428
click at [793, 400] on button "Continue" at bounding box center [784, 394] width 81 height 26
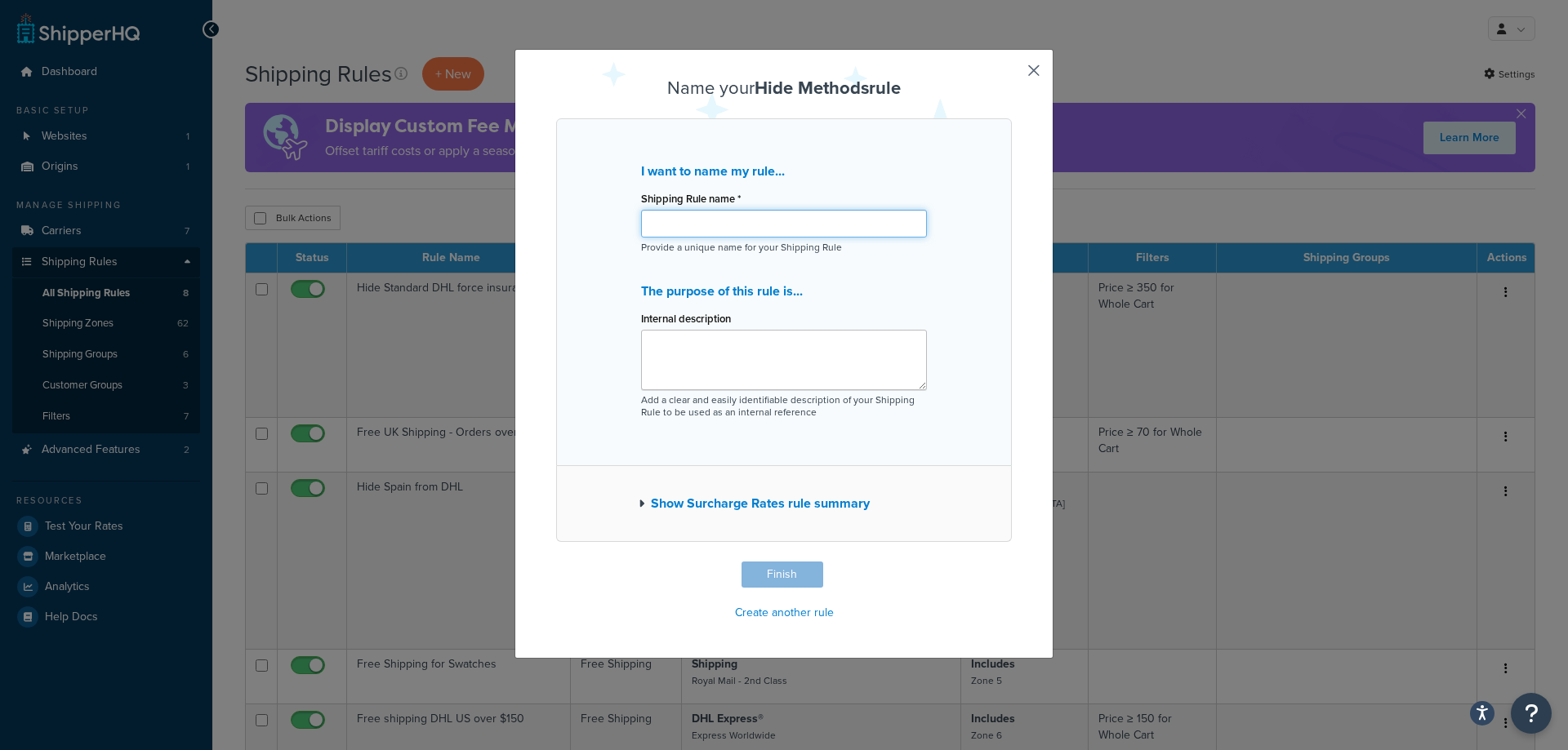
click at [733, 225] on input "Shipping Rule name *" at bounding box center [784, 223] width 286 height 28
type input "Hide [DEMOGRAPHIC_DATA] - Enforce Copy"
click at [792, 581] on button "Finish" at bounding box center [782, 575] width 81 height 26
